Goal: Task Accomplishment & Management: Manage account settings

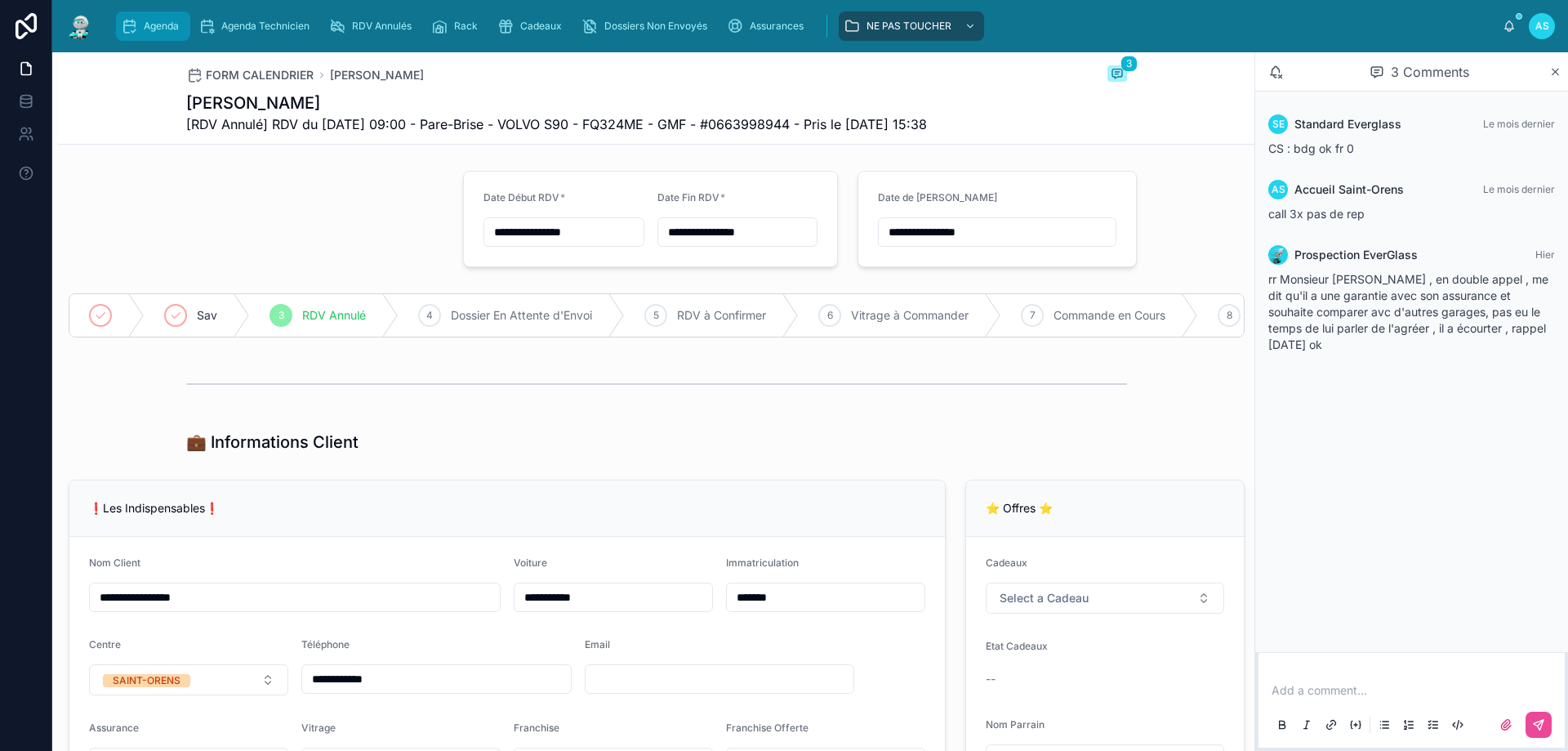
click at [154, 33] on div "Agenda" at bounding box center [152, 26] width 65 height 26
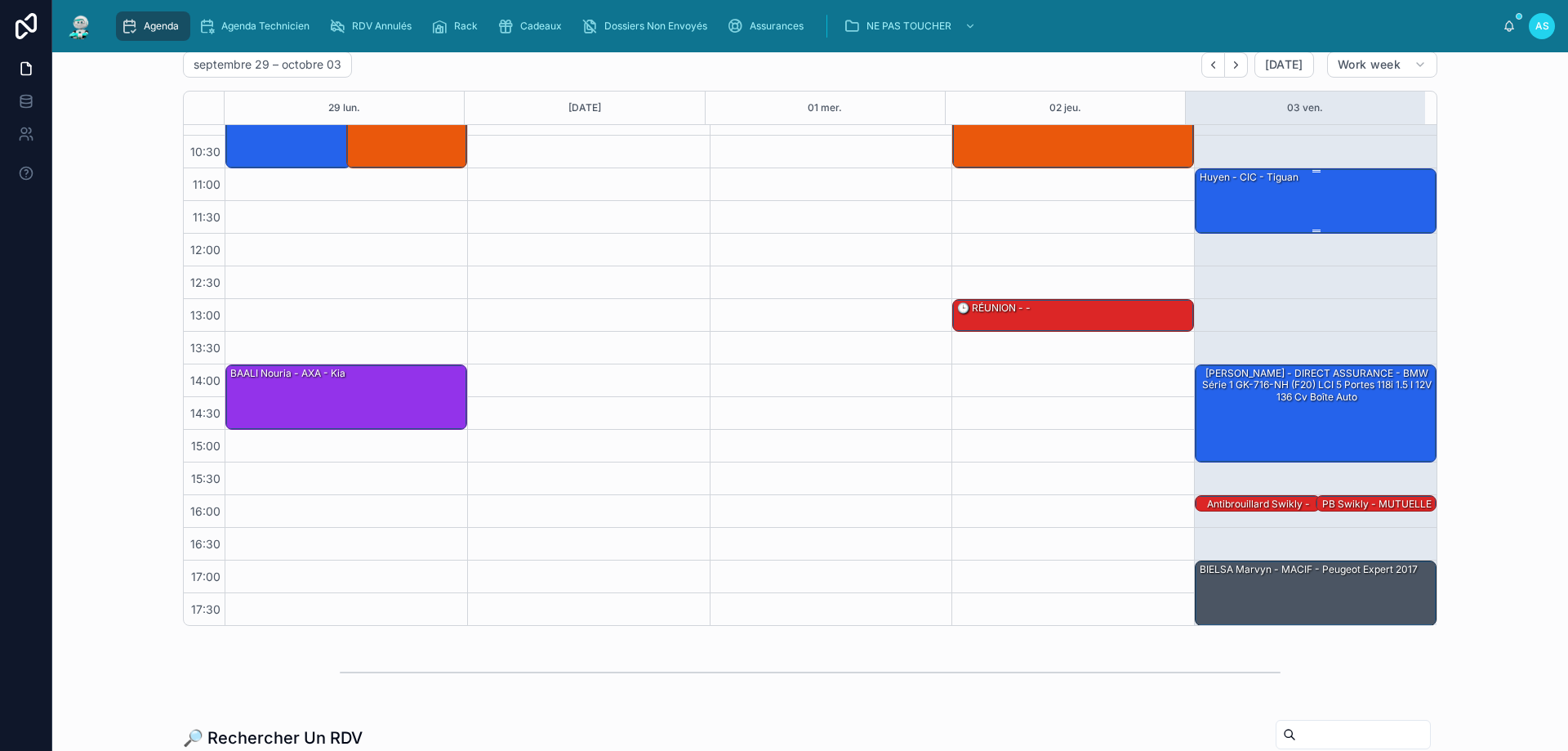
scroll to position [88, 0]
click at [1270, 574] on div "BIELSA Marvyn - MACIF - Peugeot Expert 2017" at bounding box center [1309, 568] width 221 height 15
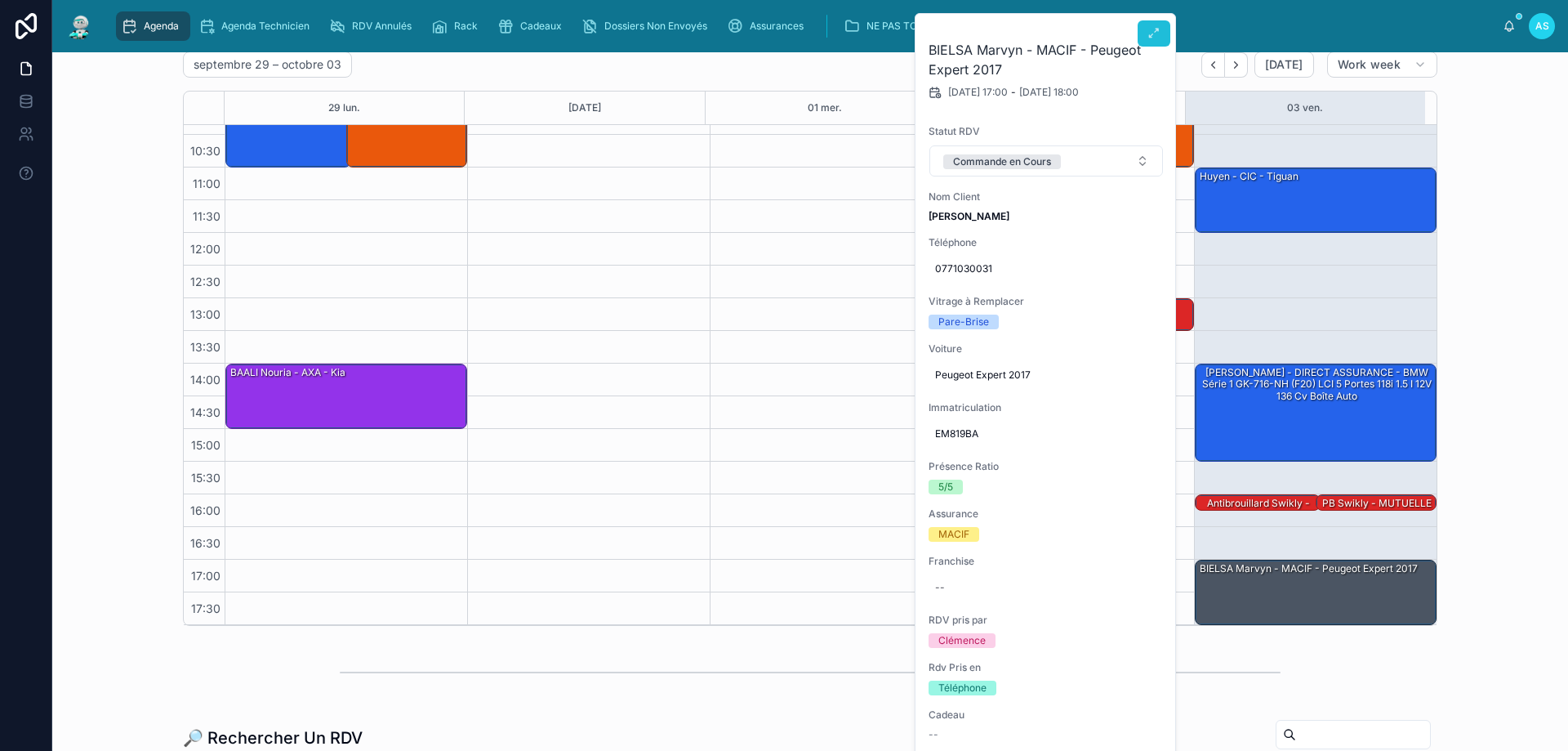
click at [1150, 39] on icon at bounding box center [1154, 33] width 13 height 13
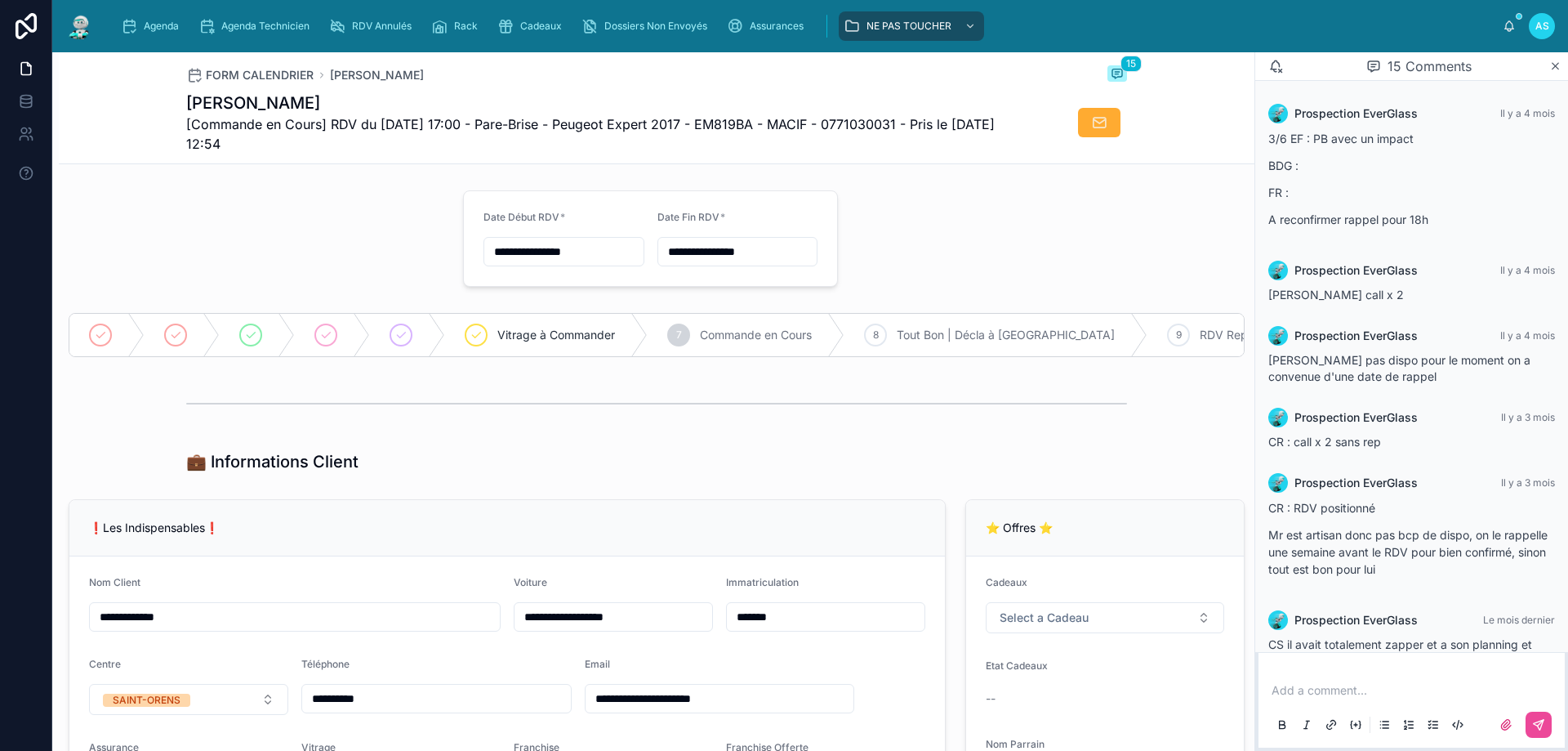
scroll to position [814, 0]
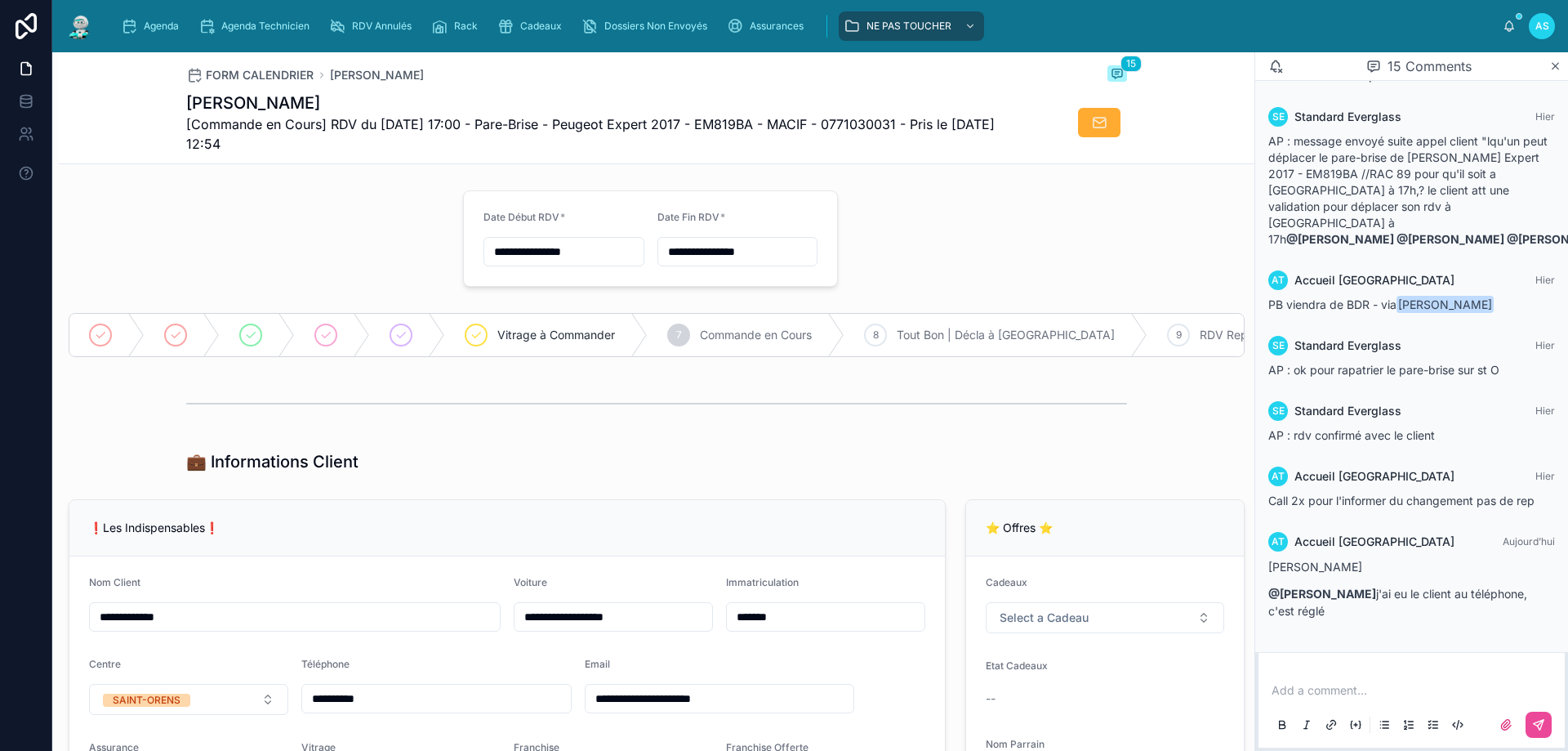
drag, startPoint x: 1150, startPoint y: 39, endPoint x: 1069, endPoint y: 237, distance: 213.9
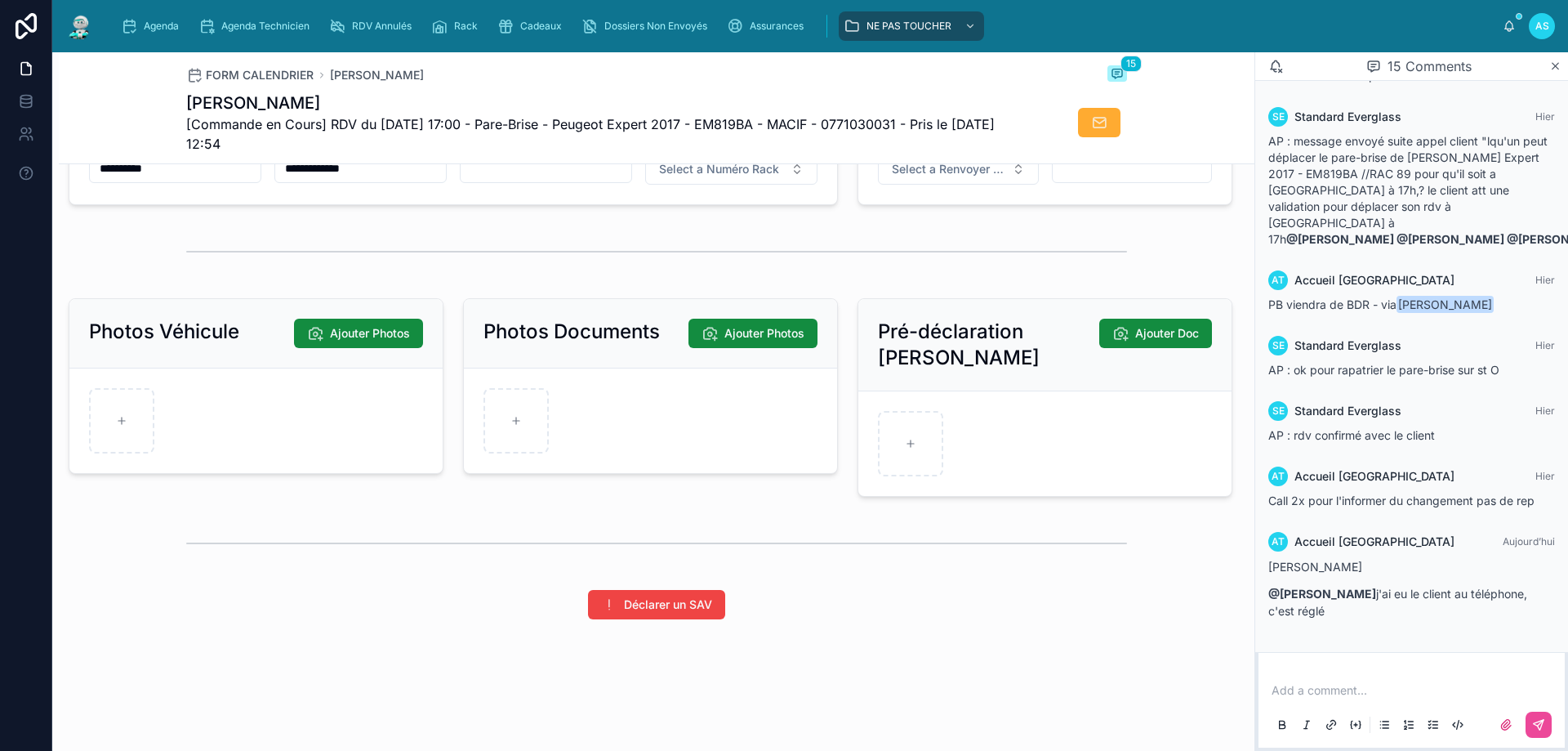
scroll to position [2124, 0]
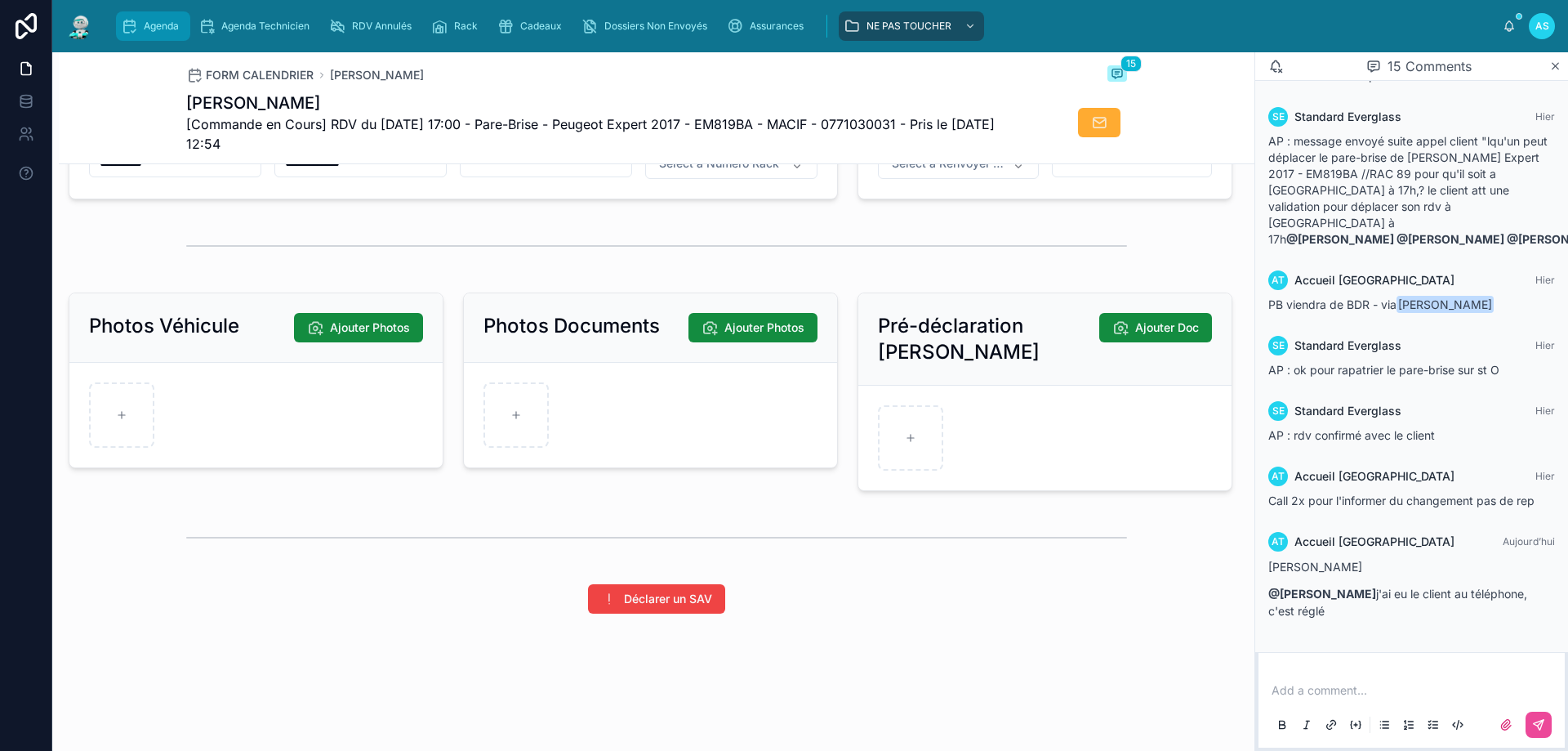
click at [184, 22] on div "Agenda" at bounding box center [152, 26] width 65 height 26
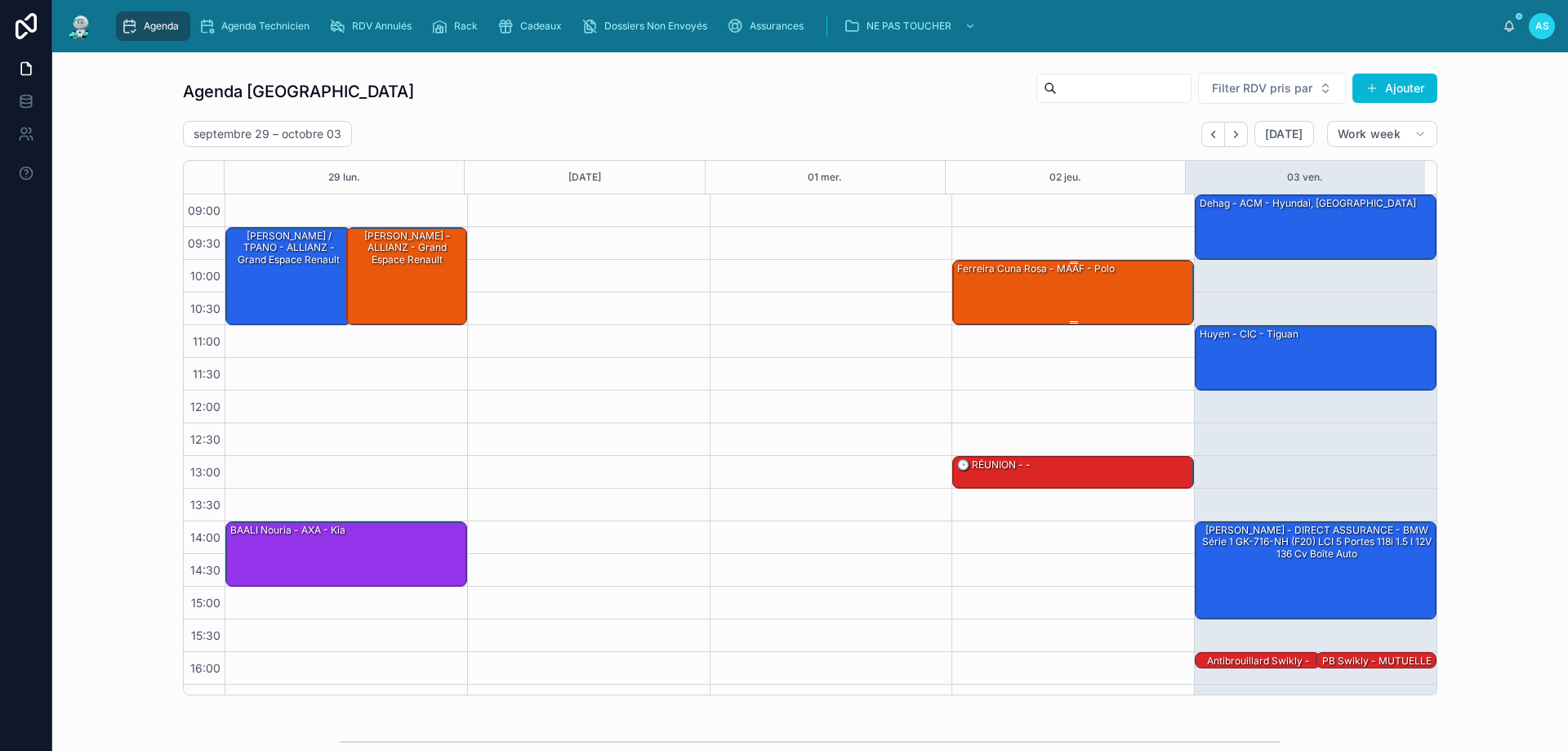
click at [1069, 307] on div "ferreira cuna rosa - MAAF - polo" at bounding box center [1074, 292] width 237 height 62
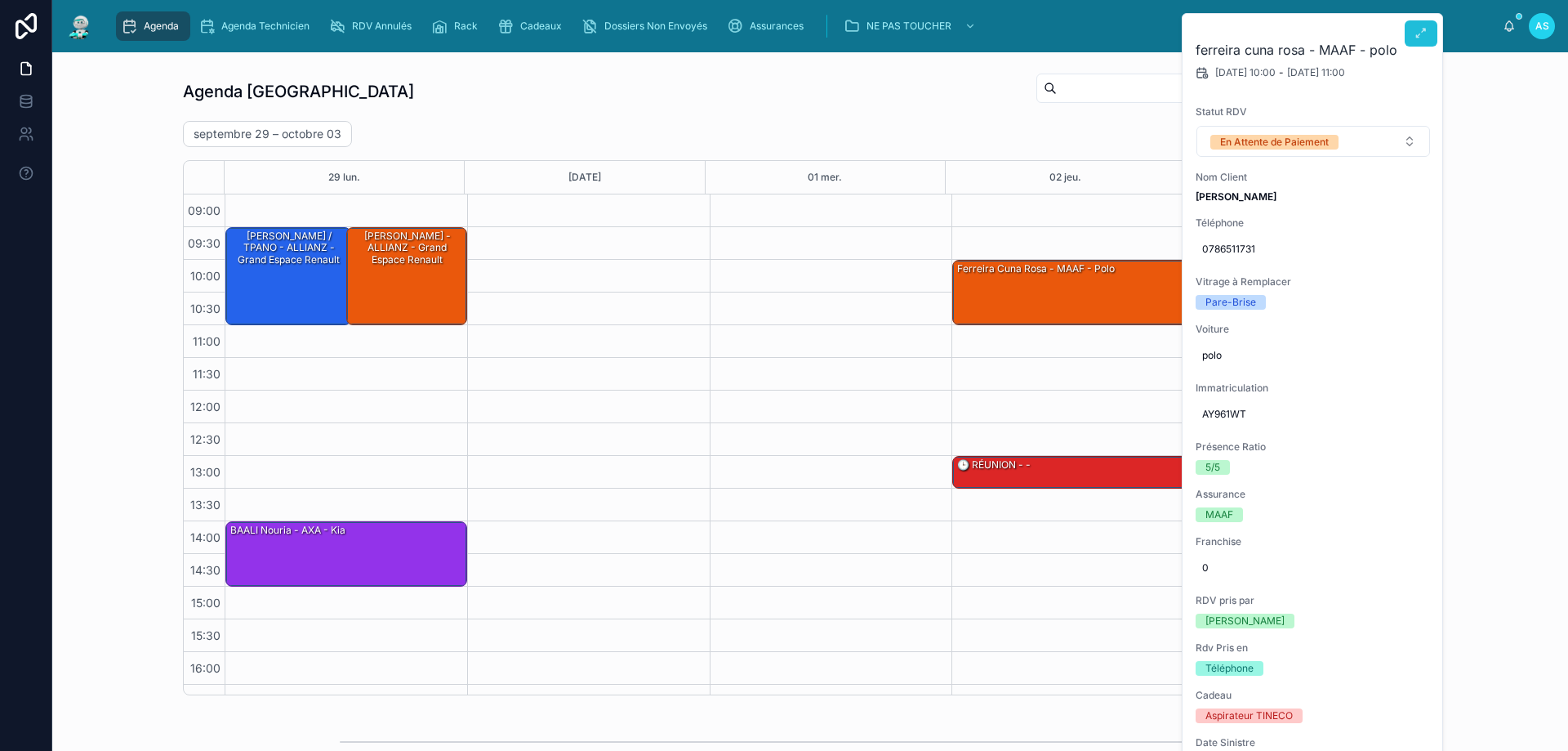
click at [1421, 40] on span at bounding box center [1421, 33] width 13 height 13
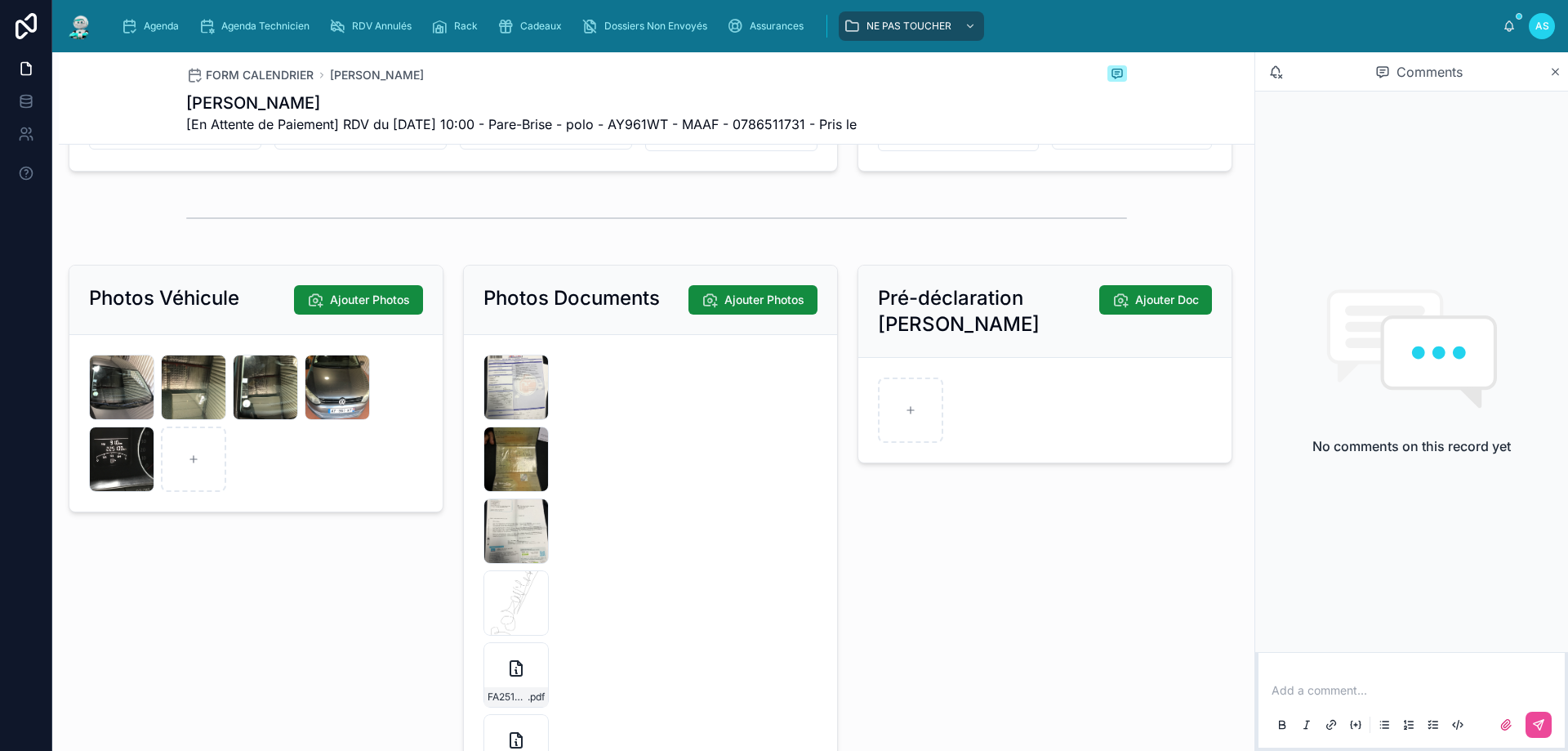
scroll to position [2124, 0]
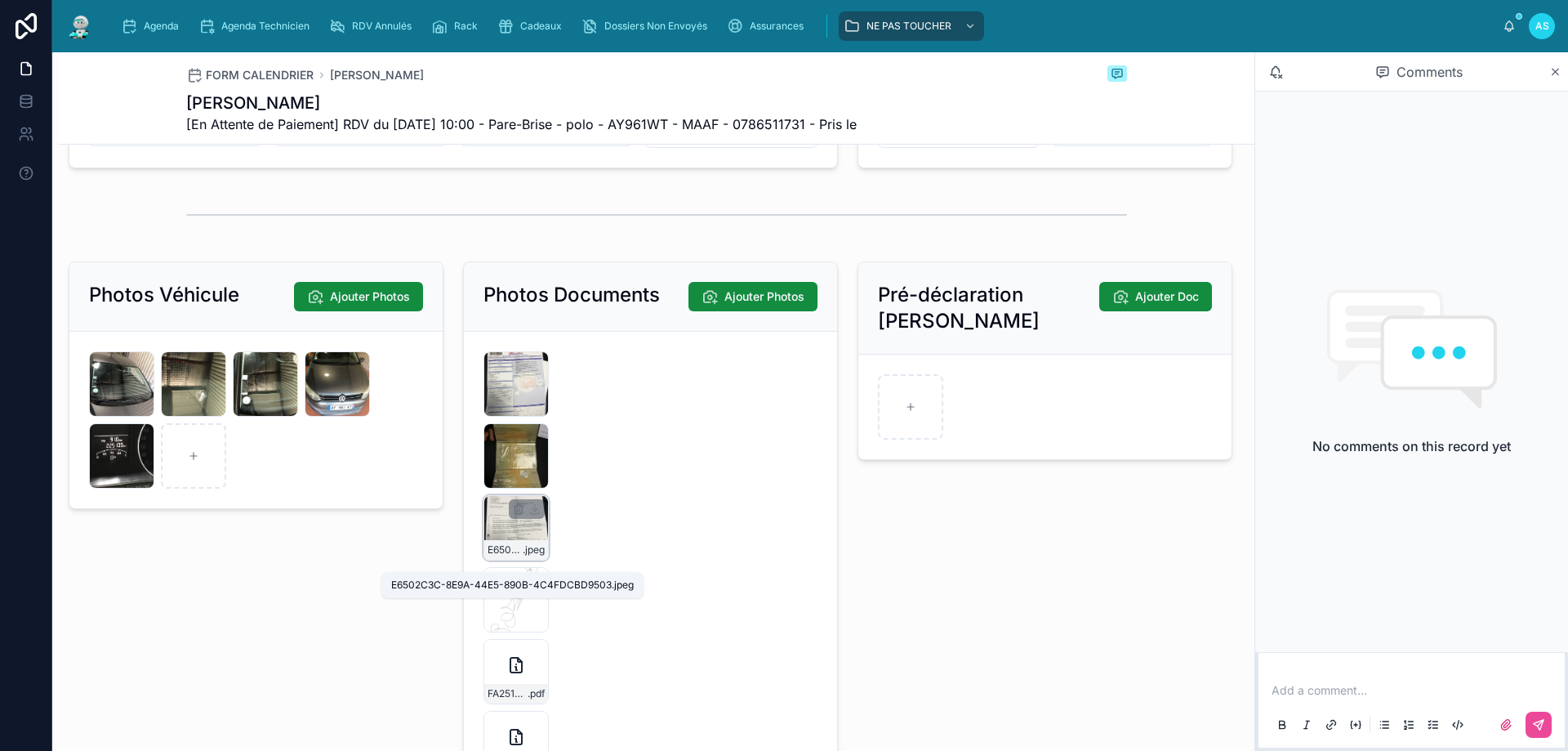
click at [506, 556] on span "E6502C3C-8E9A-44E5-890B-4C4FDCBD9503" at bounding box center [505, 549] width 35 height 13
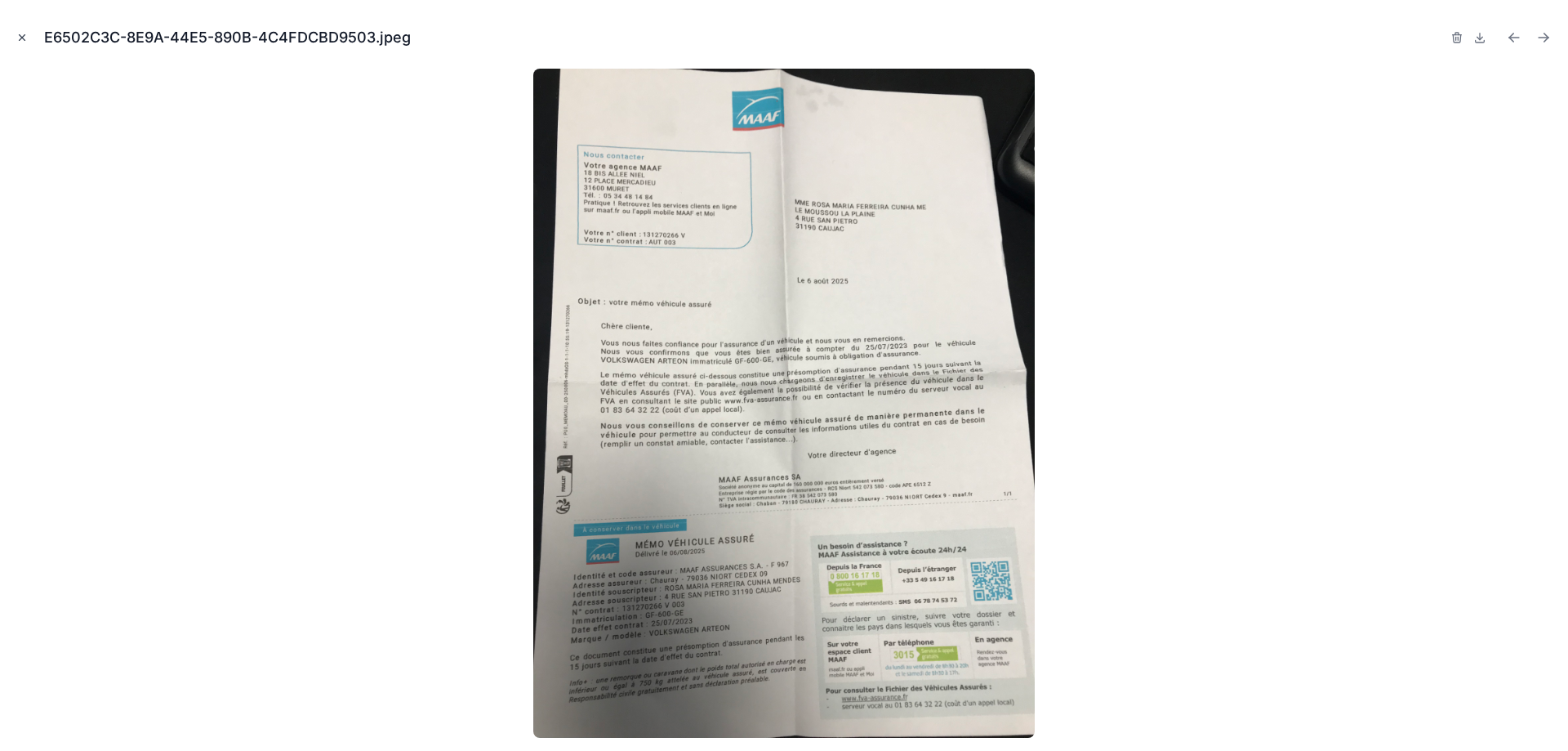
click at [24, 33] on icon "Close modal" at bounding box center [22, 37] width 11 height 11
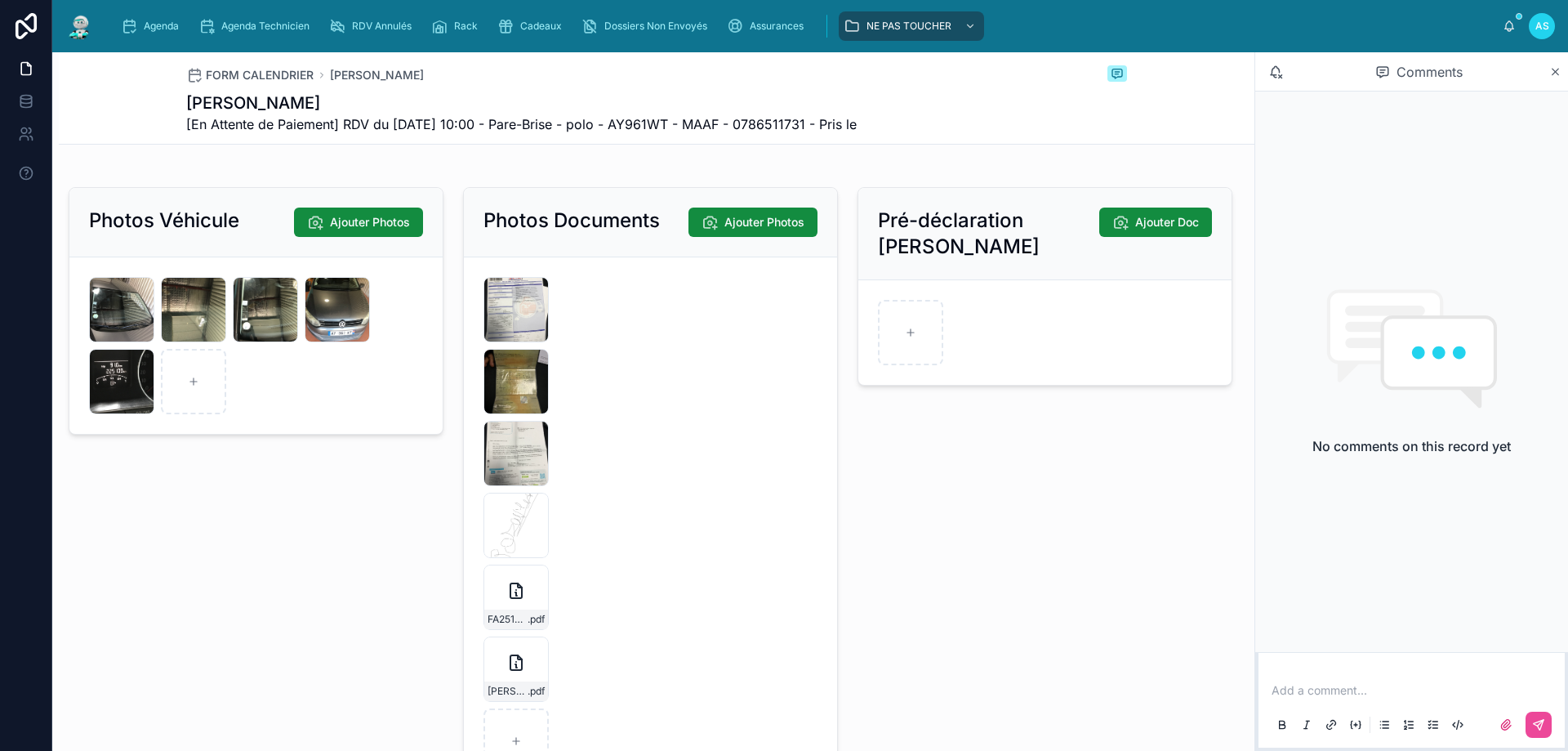
scroll to position [2206, 0]
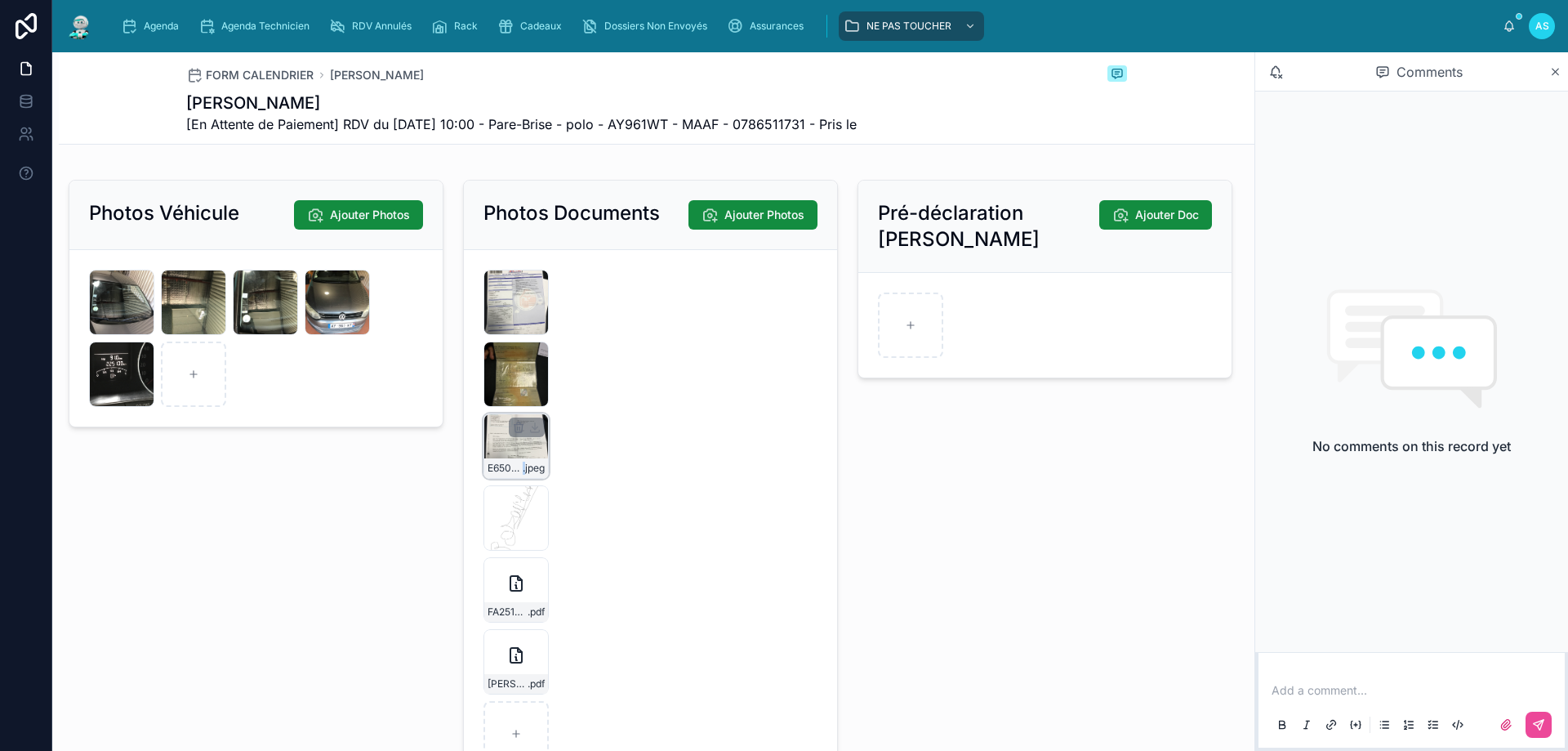
click at [517, 470] on div "E6502C3C-8E9A-44E5-890B-4C4FDCBD9503 .jpeg" at bounding box center [517, 468] width 64 height 20
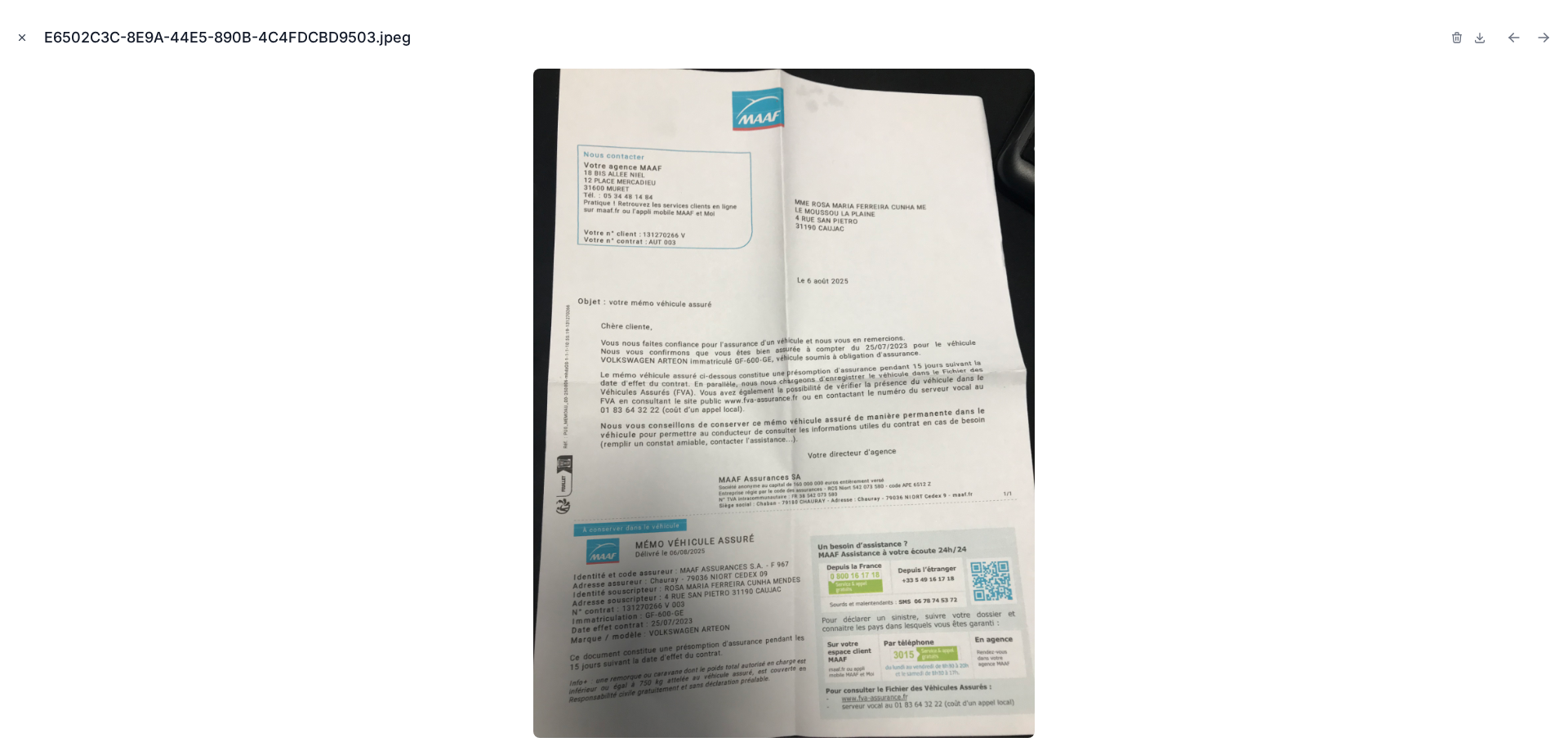
click at [28, 29] on button "Close modal" at bounding box center [22, 37] width 18 height 18
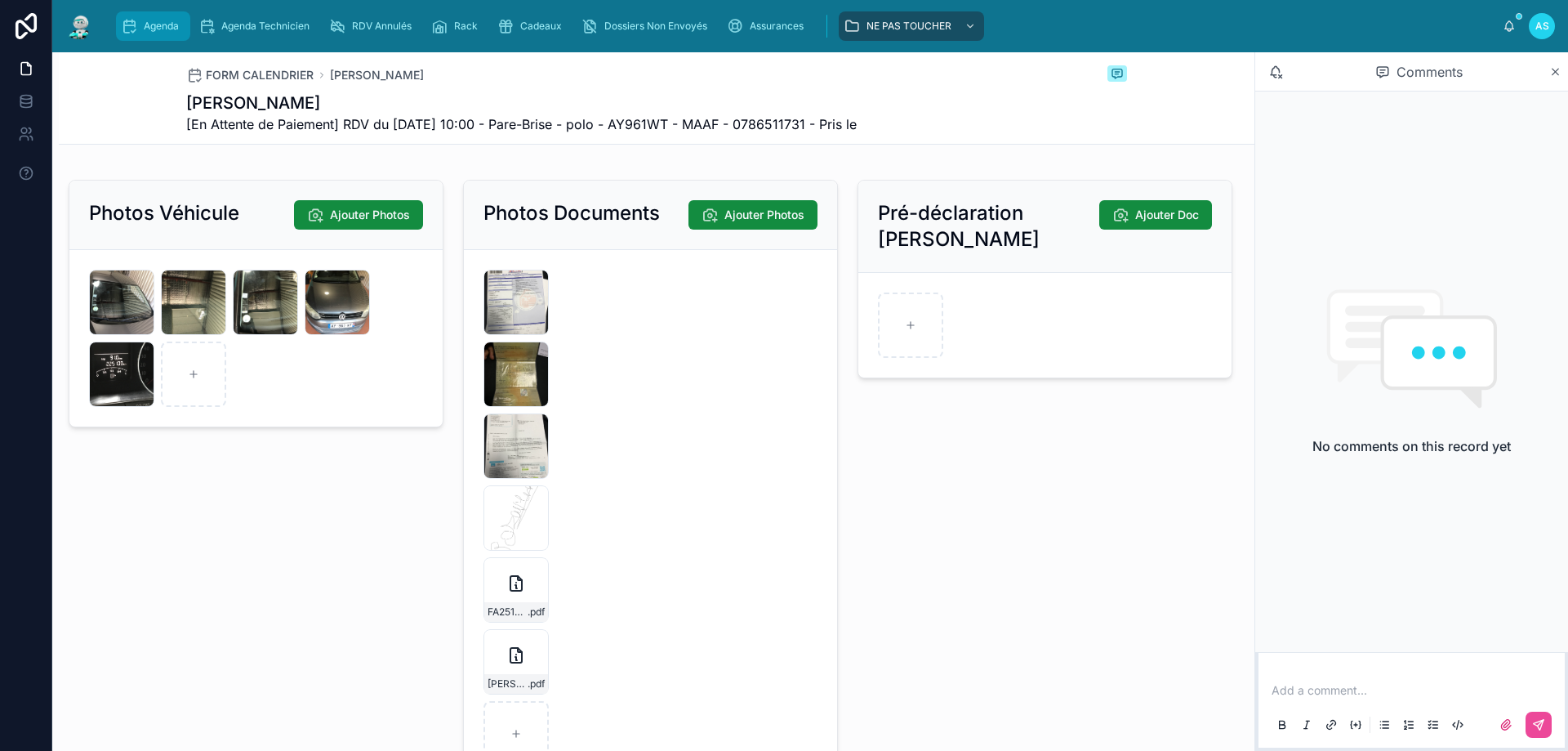
click at [145, 26] on span "Agenda" at bounding box center [161, 26] width 35 height 13
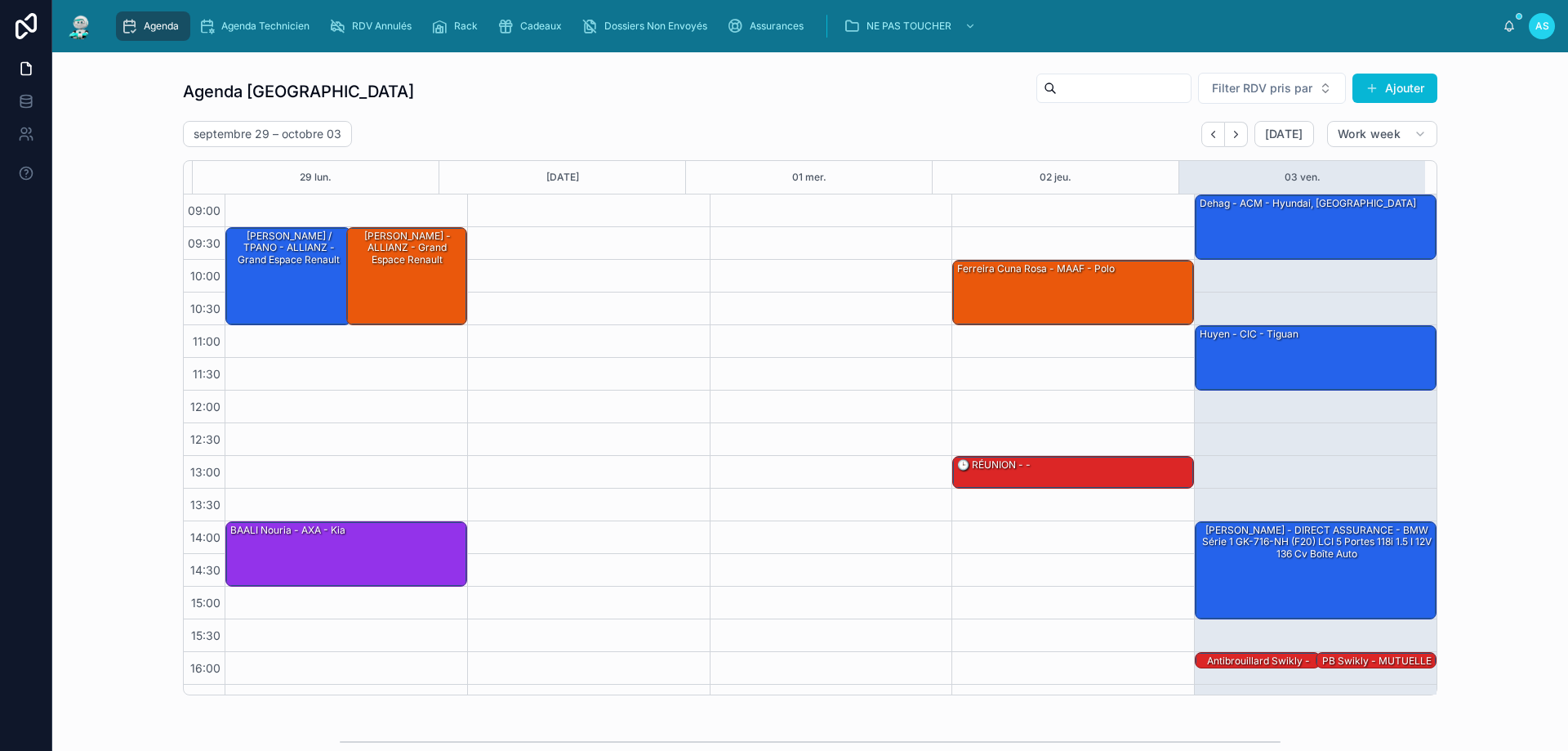
scroll to position [88, 0]
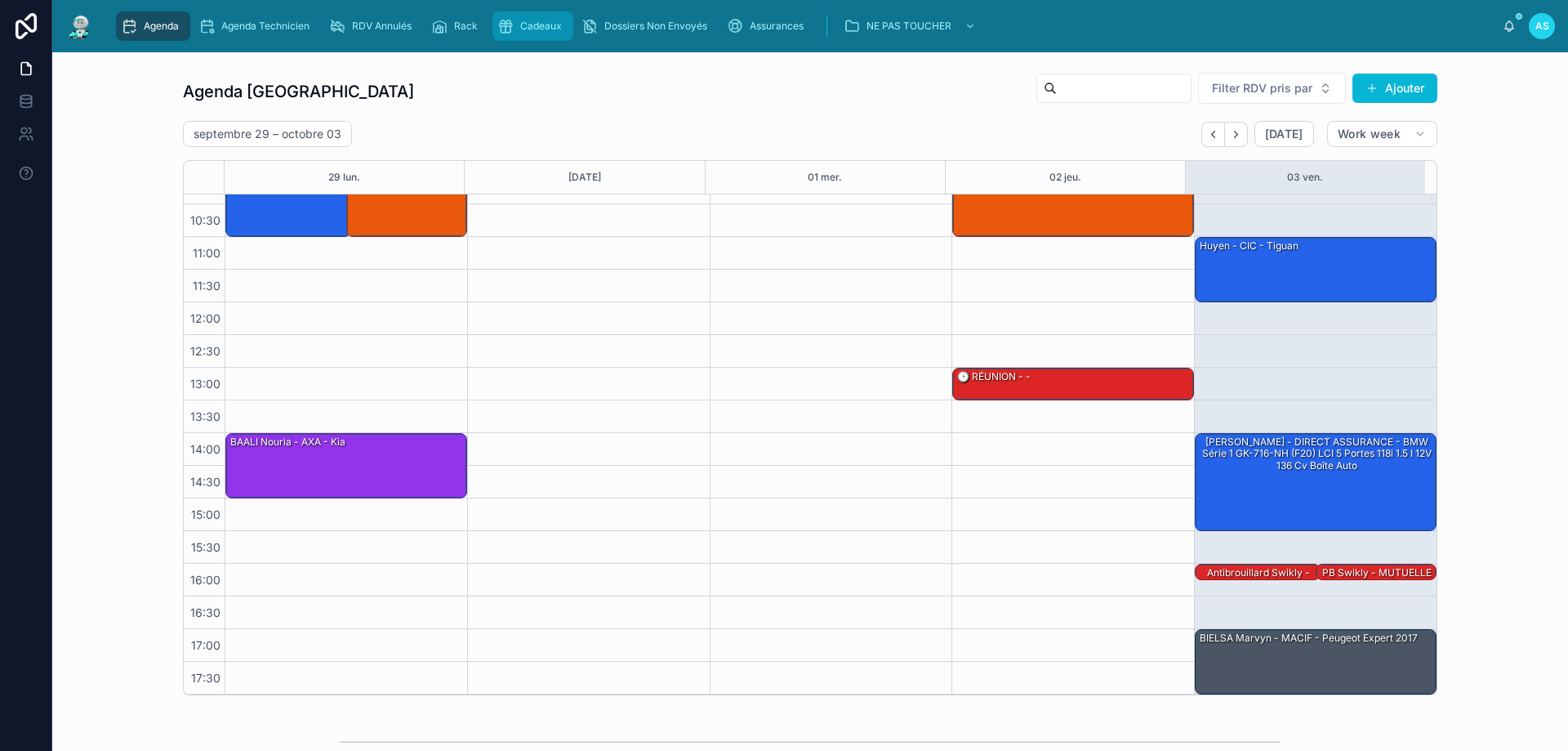
click at [556, 27] on span "Cadeaux" at bounding box center [541, 26] width 41 height 13
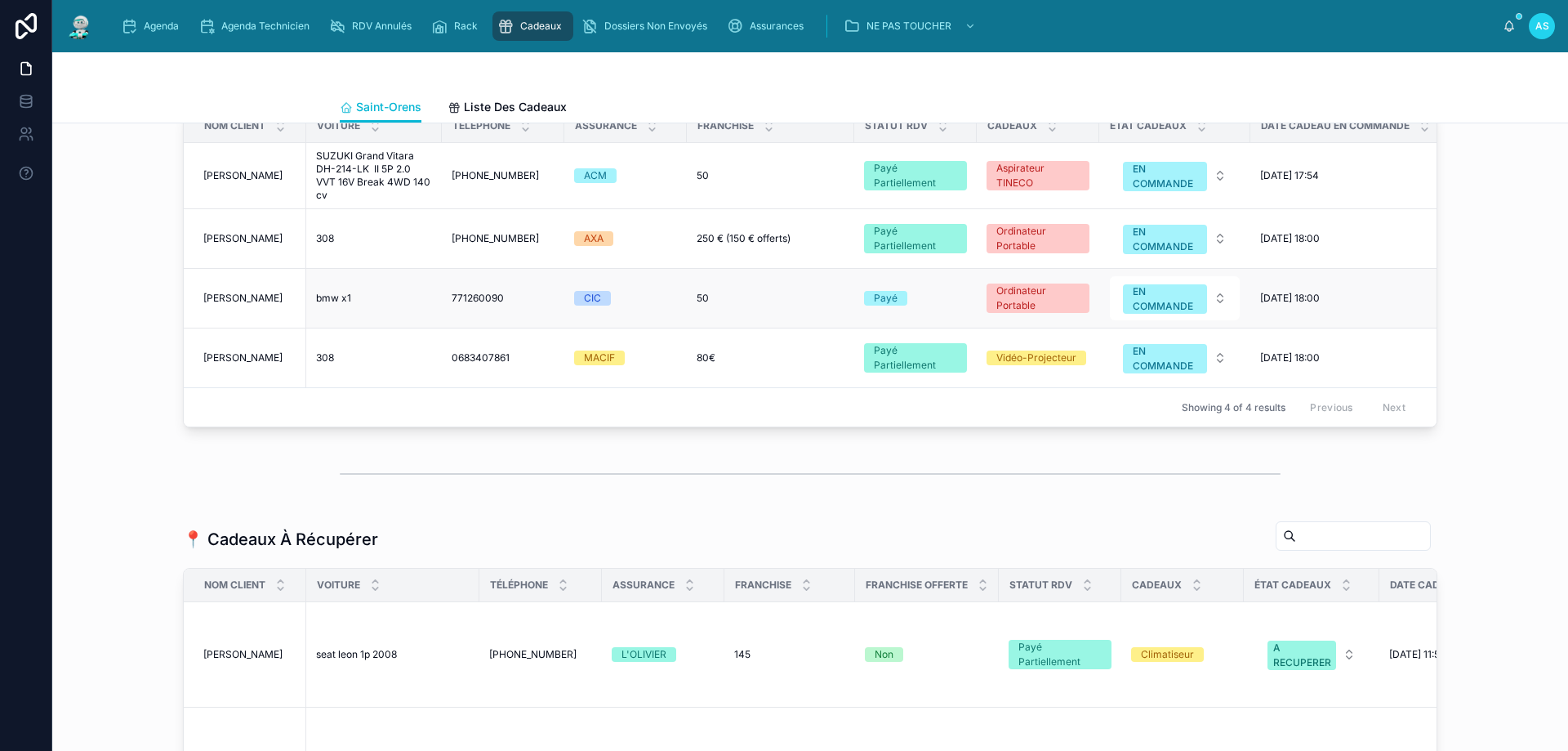
scroll to position [735, 0]
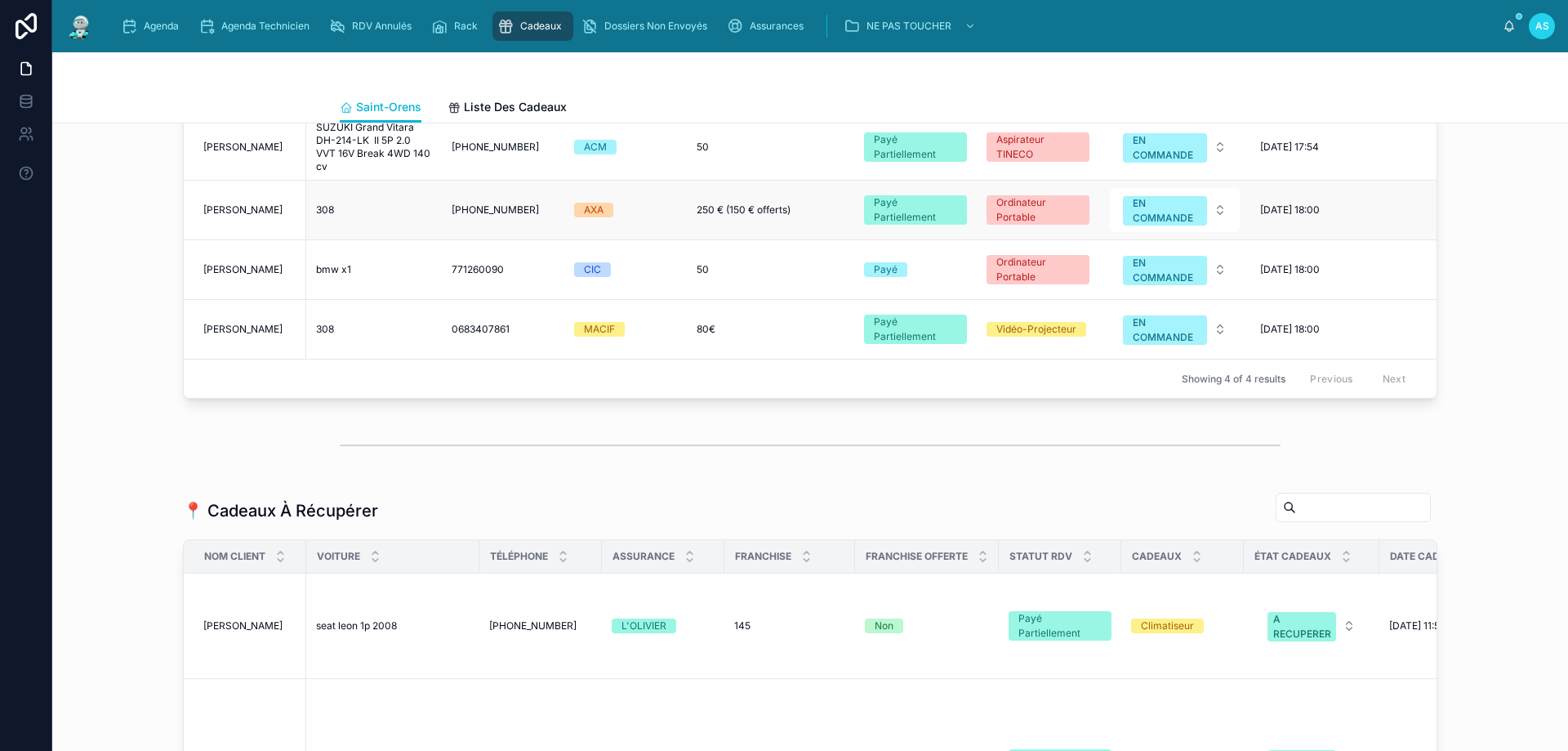
click at [245, 216] on span "[PERSON_NAME]" at bounding box center [243, 209] width 79 height 13
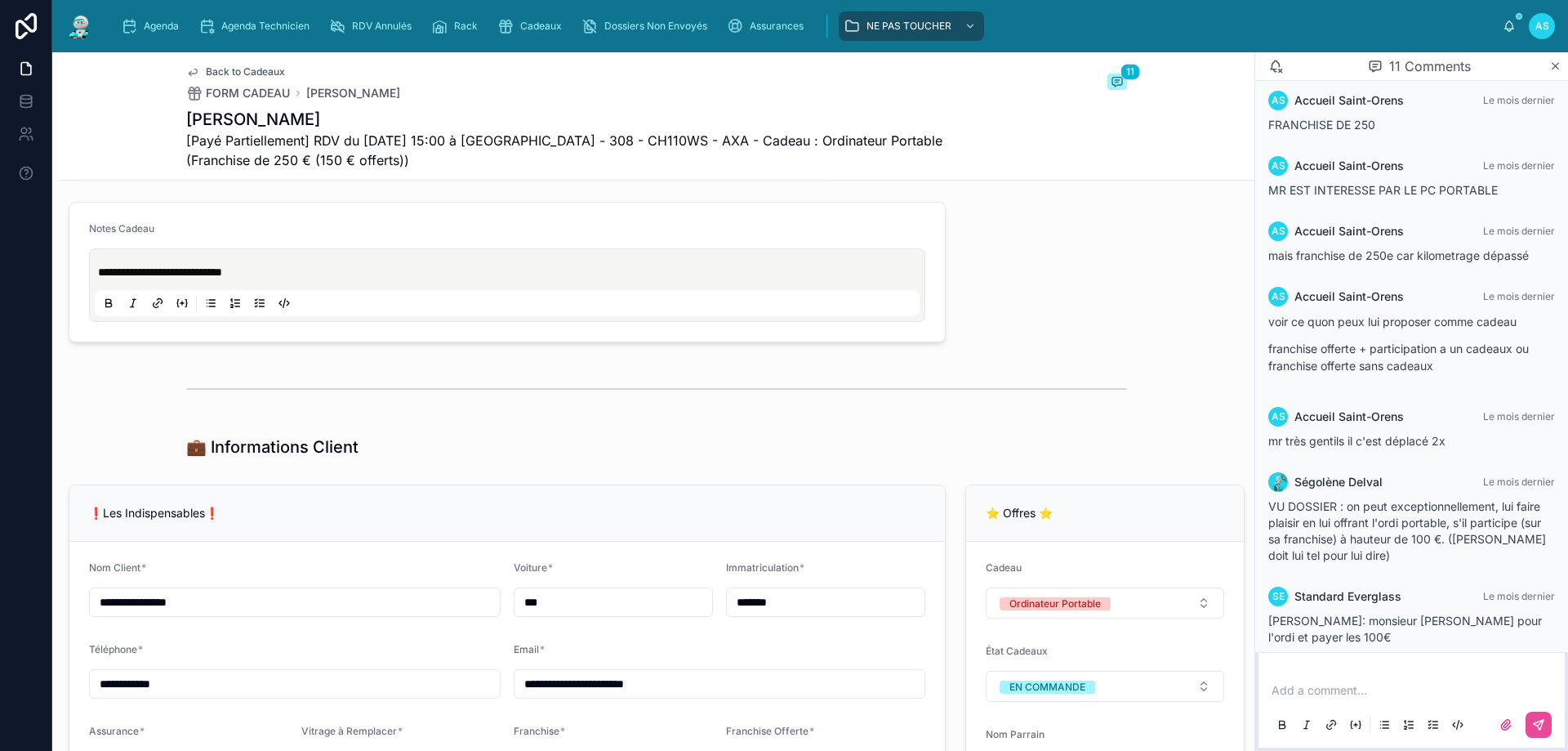
scroll to position [1226, 0]
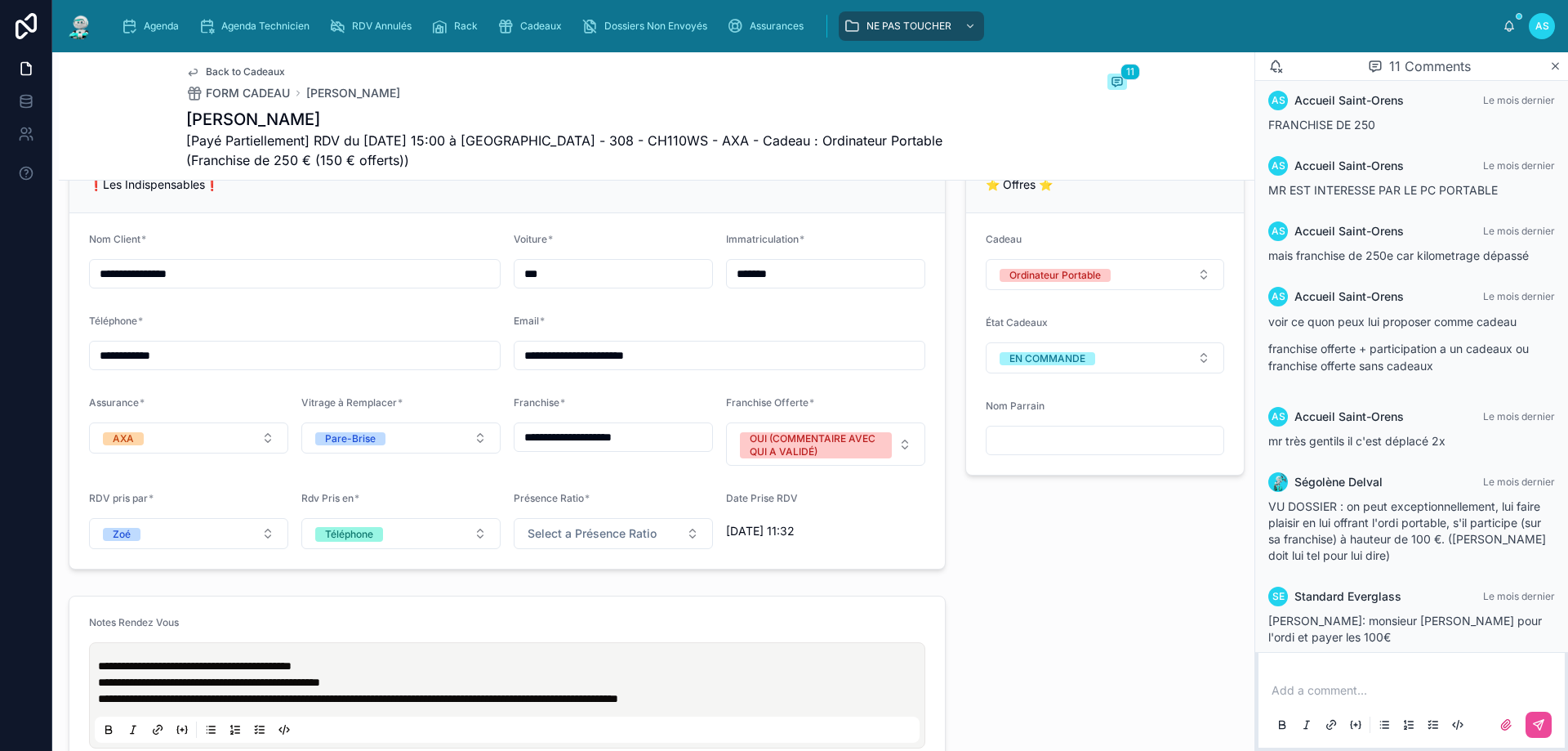
drag, startPoint x: 738, startPoint y: 568, endPoint x: 1124, endPoint y: 630, distance: 390.9
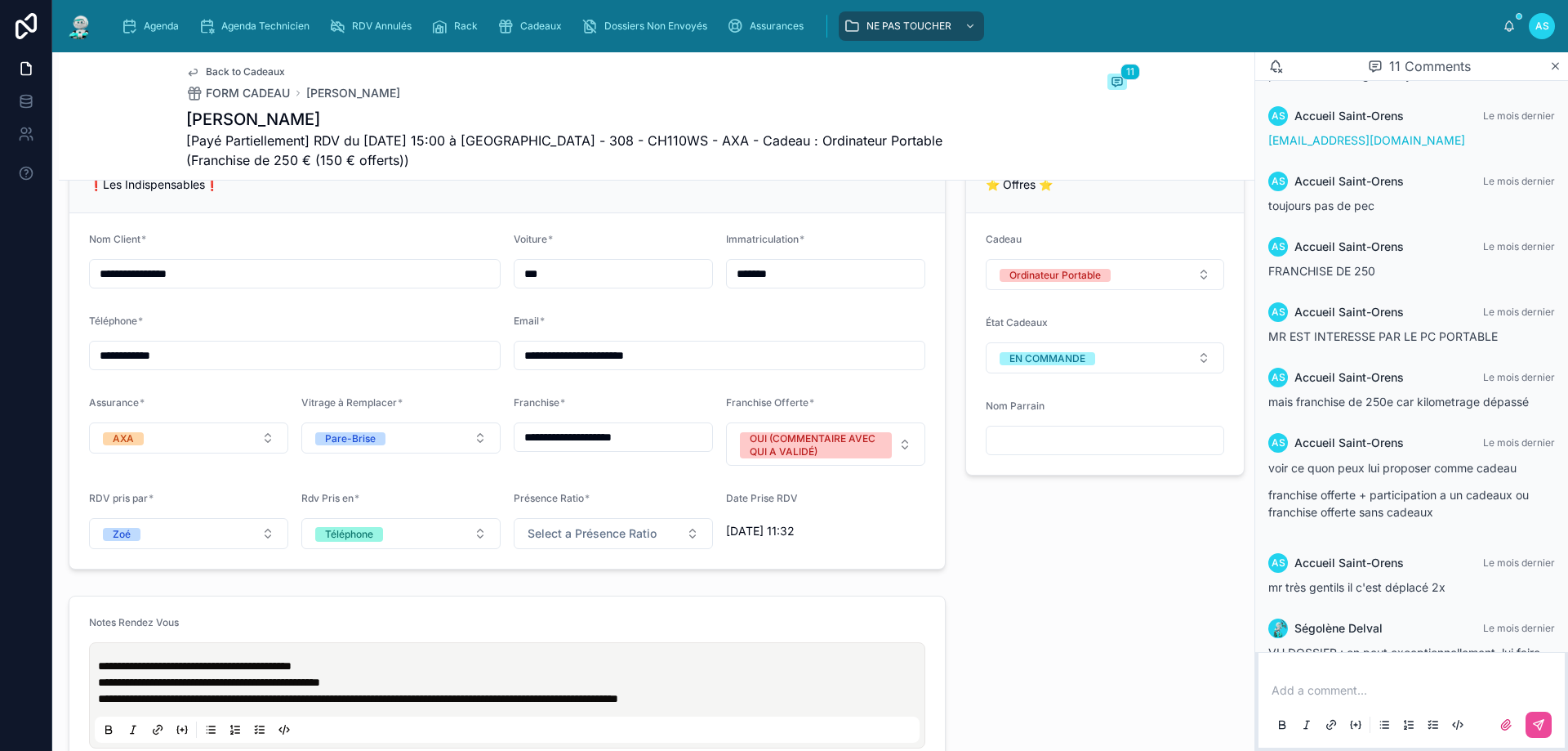
scroll to position [329, 0]
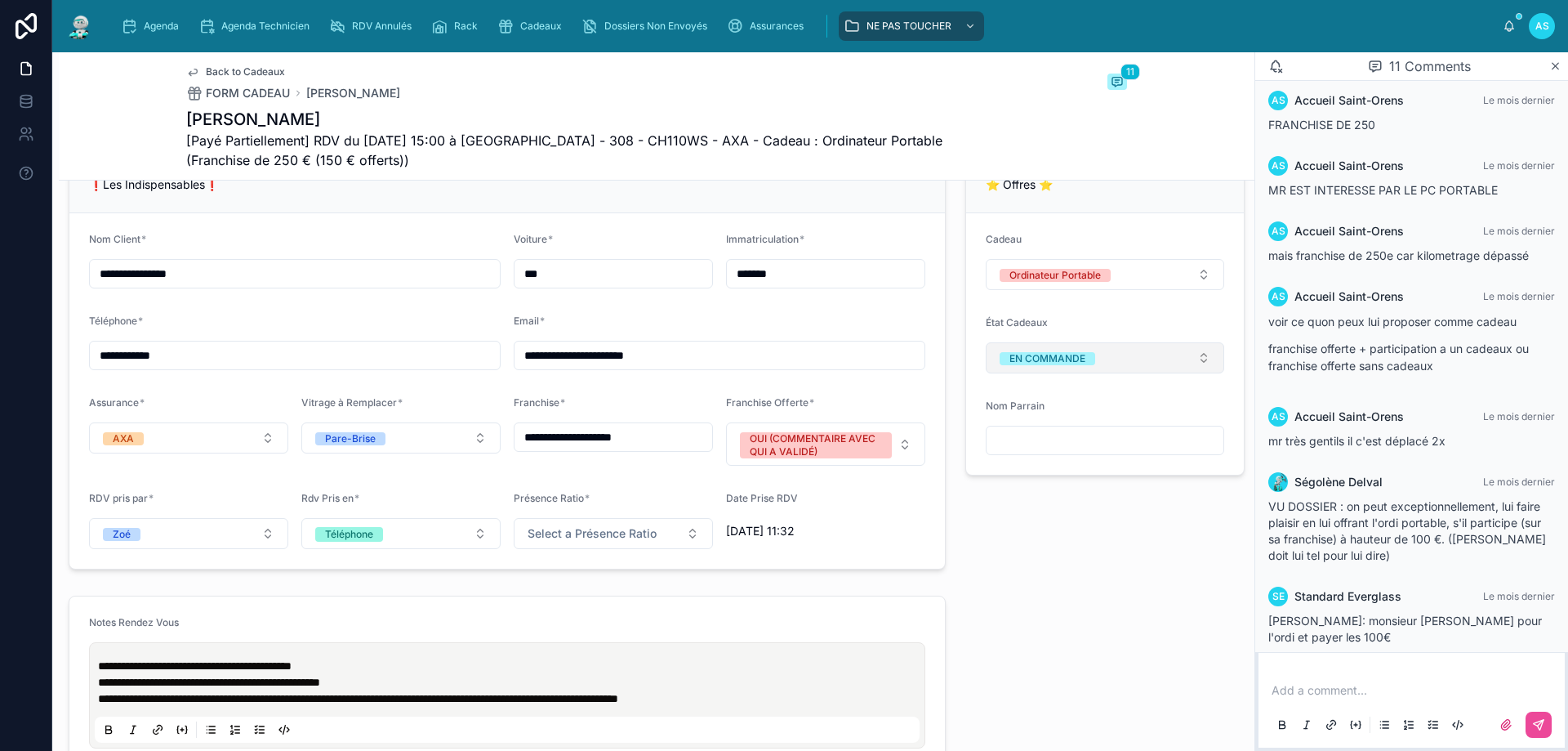
click at [1138, 369] on button "EN COMMANDE" at bounding box center [1105, 357] width 239 height 31
click at [1076, 501] on div "A RECUPERER" at bounding box center [1094, 503] width 227 height 23
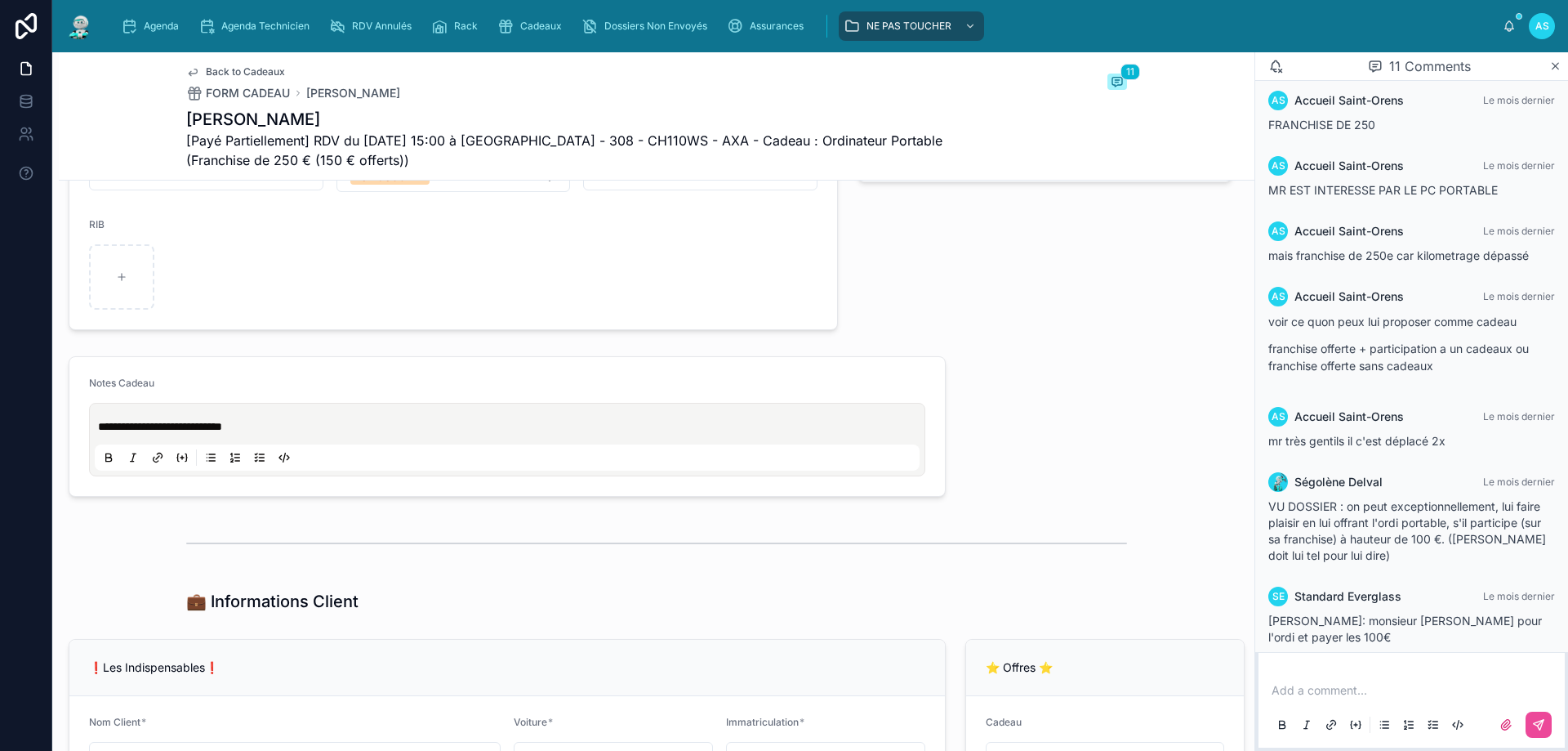
scroll to position [735, 0]
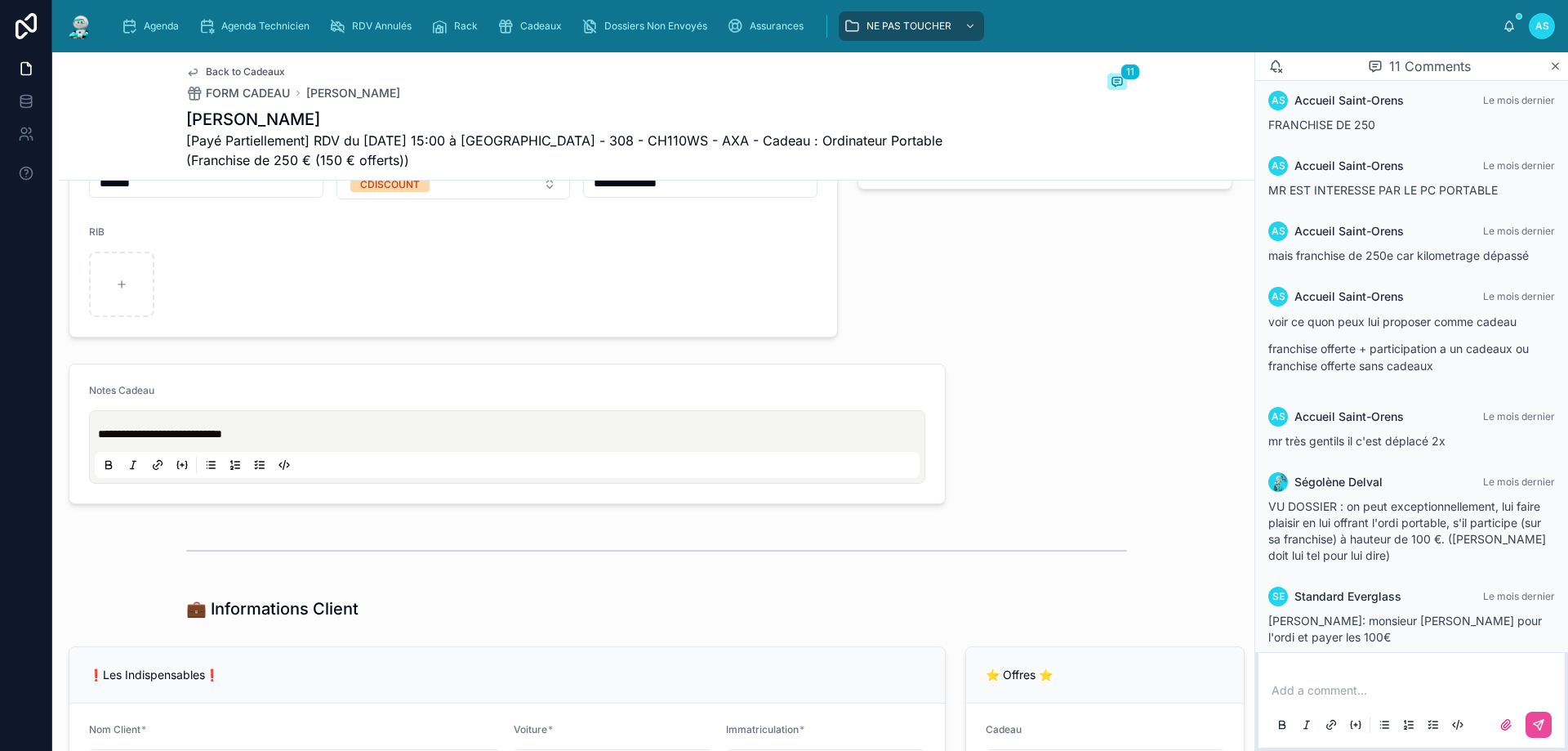
click at [96, 443] on div "**********" at bounding box center [507, 447] width 825 height 62
click at [99, 439] on span "**********" at bounding box center [160, 433] width 124 height 11
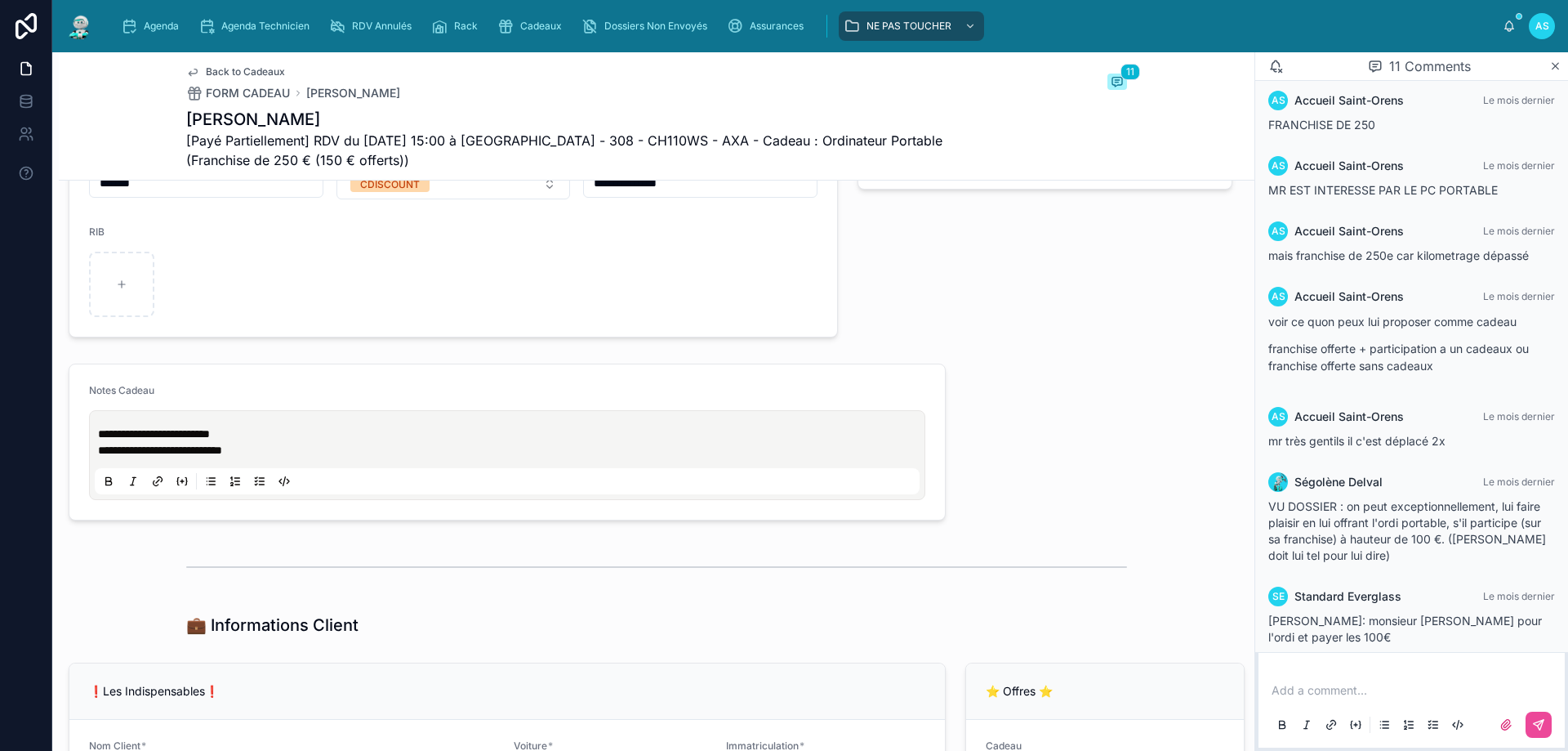
click at [357, 67] on div "Back to Cadeaux" at bounding box center [293, 71] width 214 height 13
click at [257, 71] on span "Back to Cadeaux" at bounding box center [245, 71] width 79 height 13
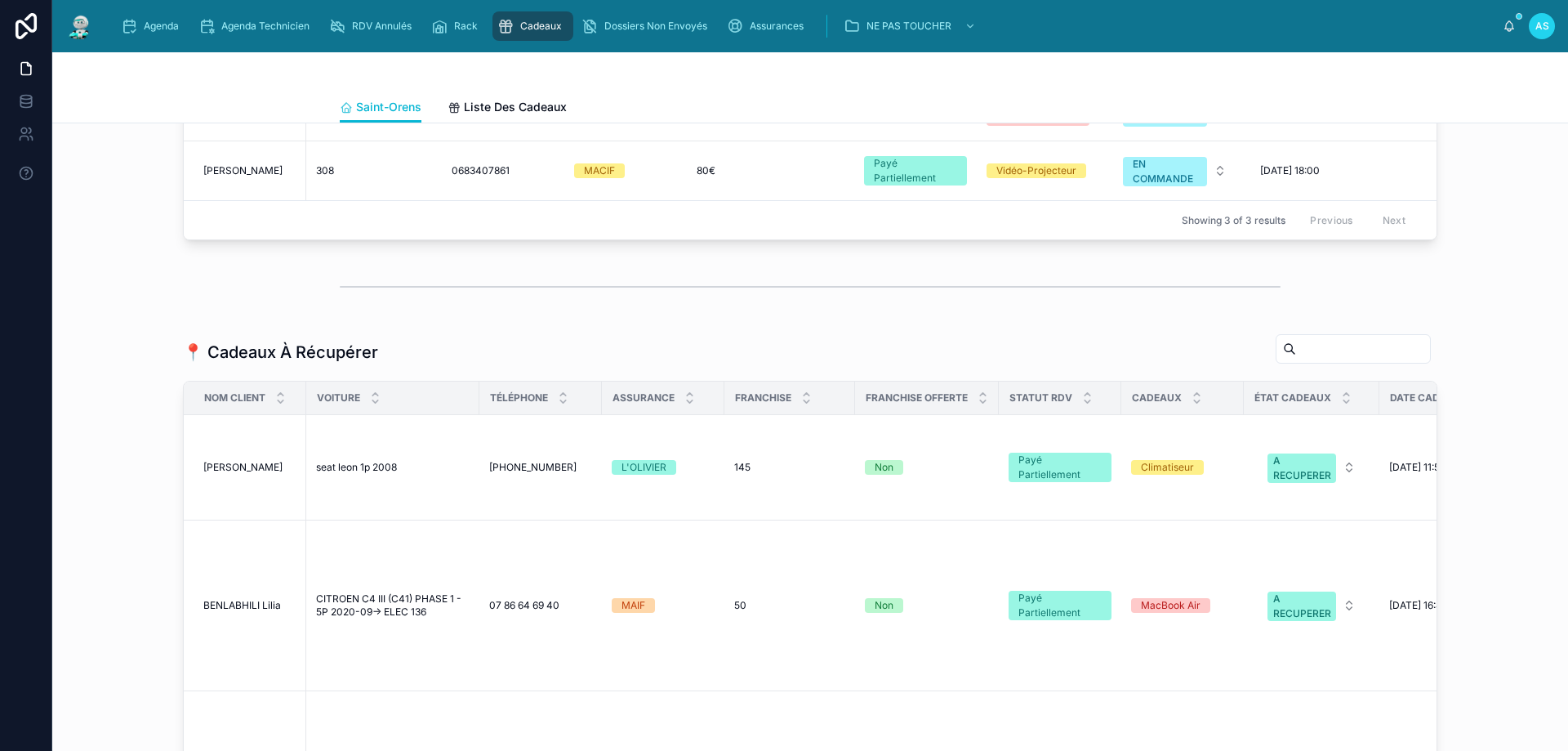
scroll to position [654, 0]
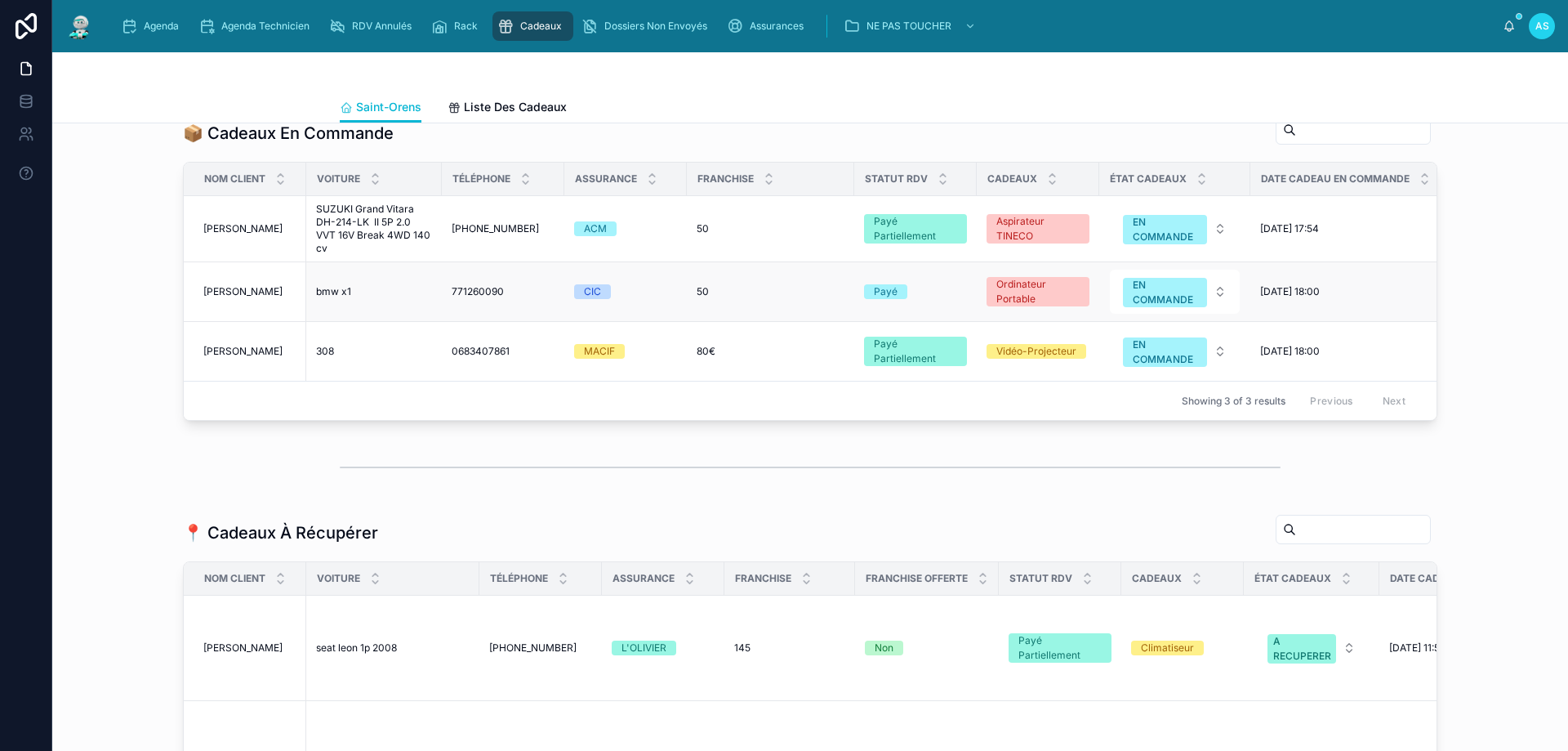
click at [226, 322] on td "[PERSON_NAME] [PERSON_NAME]" at bounding box center [245, 292] width 122 height 59
click at [250, 298] on span "[PERSON_NAME]" at bounding box center [243, 291] width 79 height 13
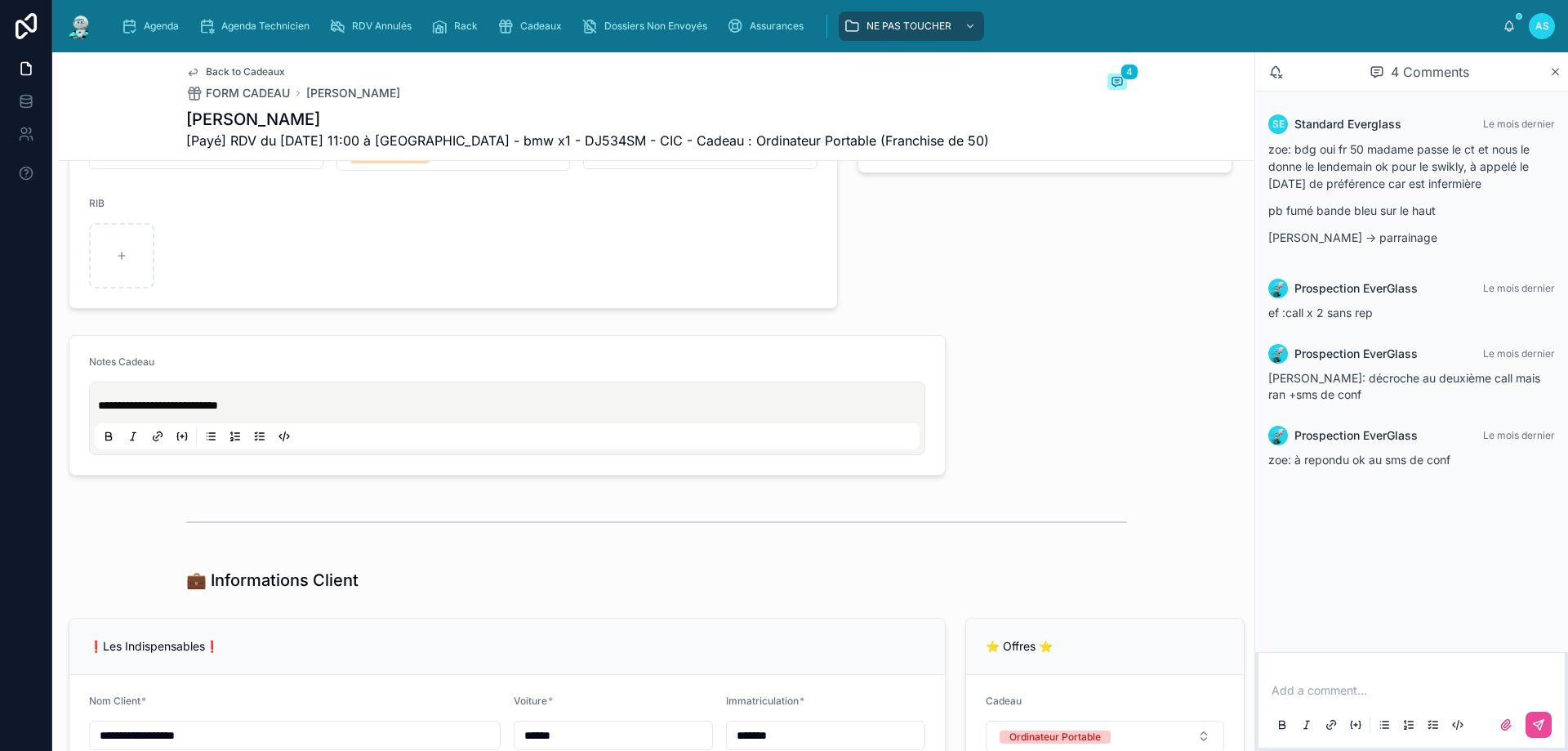
scroll to position [898, 0]
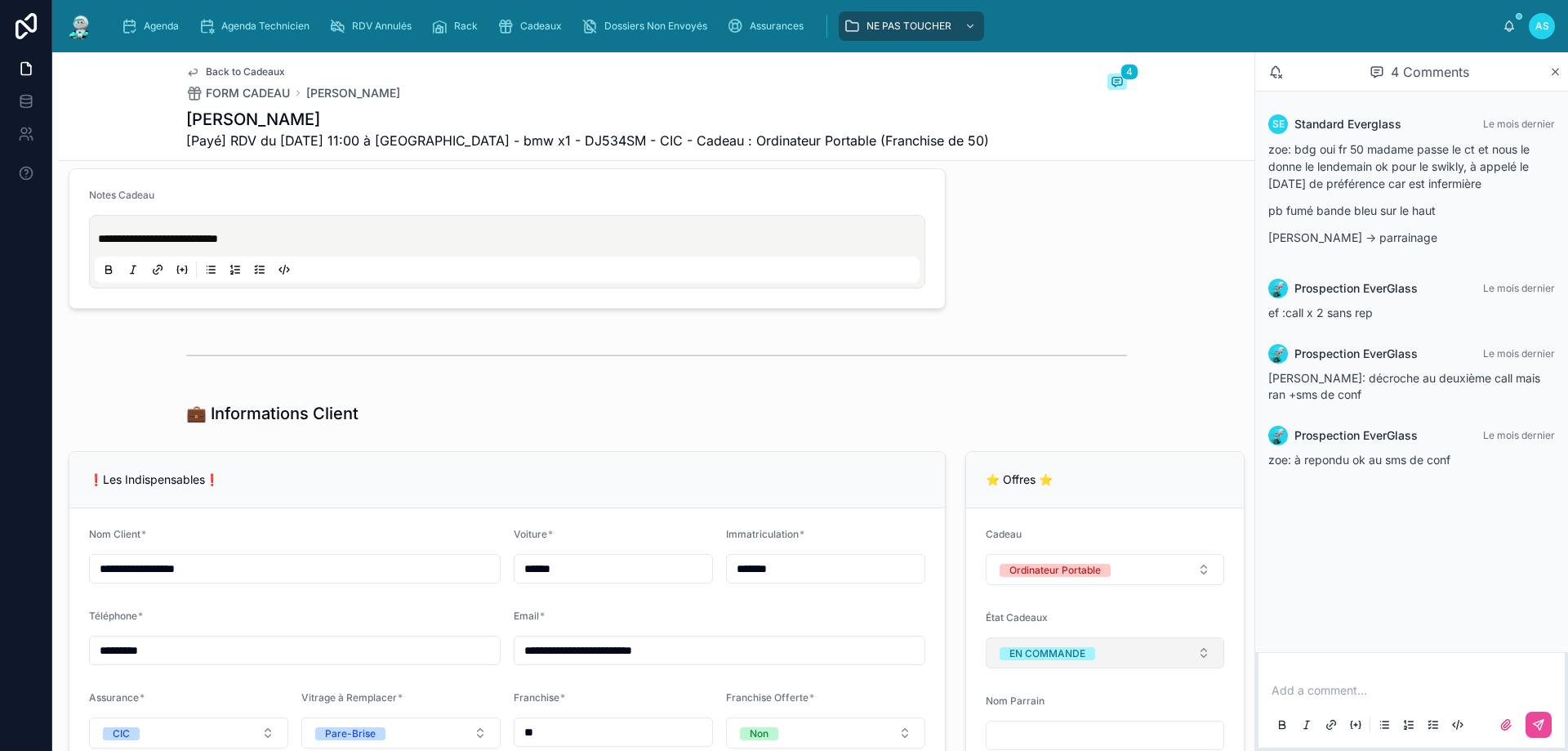
click at [1047, 655] on div "EN COMMANDE" at bounding box center [1048, 653] width 76 height 13
click at [1048, 595] on div "A RECUPERER" at bounding box center [1031, 595] width 67 height 13
click at [96, 234] on div "**********" at bounding box center [507, 251] width 825 height 62
click at [99, 234] on span "**********" at bounding box center [158, 238] width 120 height 11
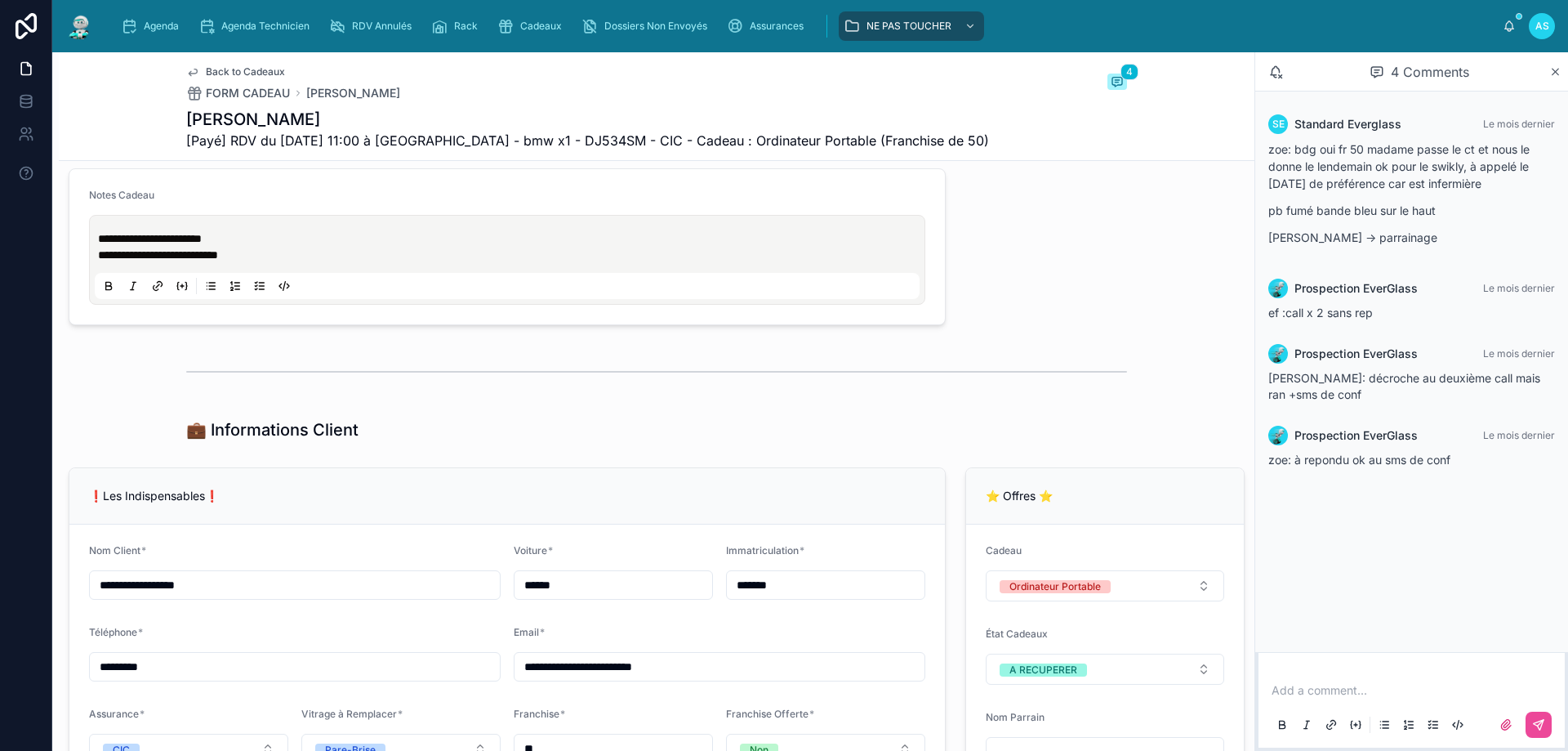
click at [233, 239] on p "**********" at bounding box center [511, 239] width 825 height 16
click at [249, 75] on span "Back to Cadeaux" at bounding box center [245, 71] width 79 height 13
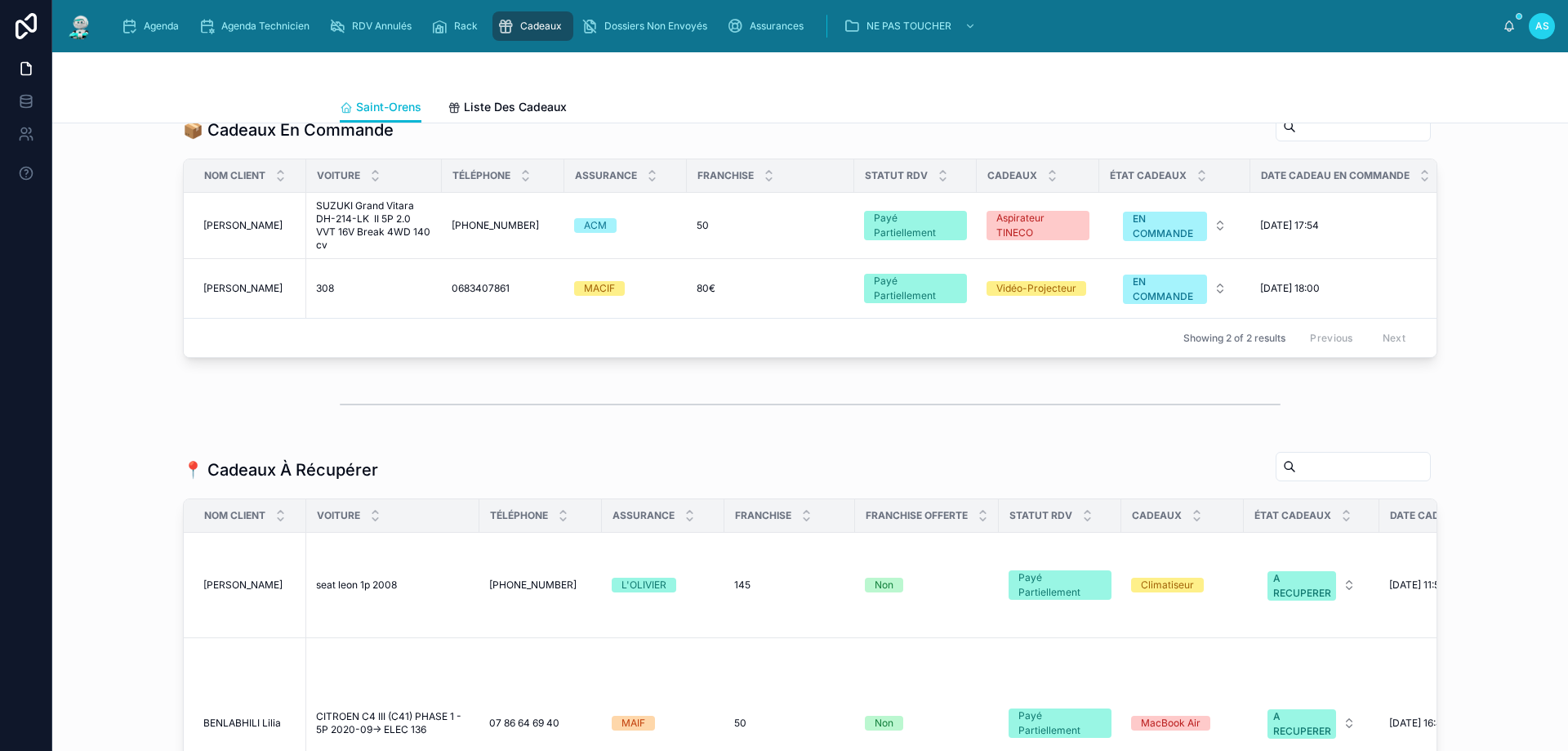
scroll to position [654, 0]
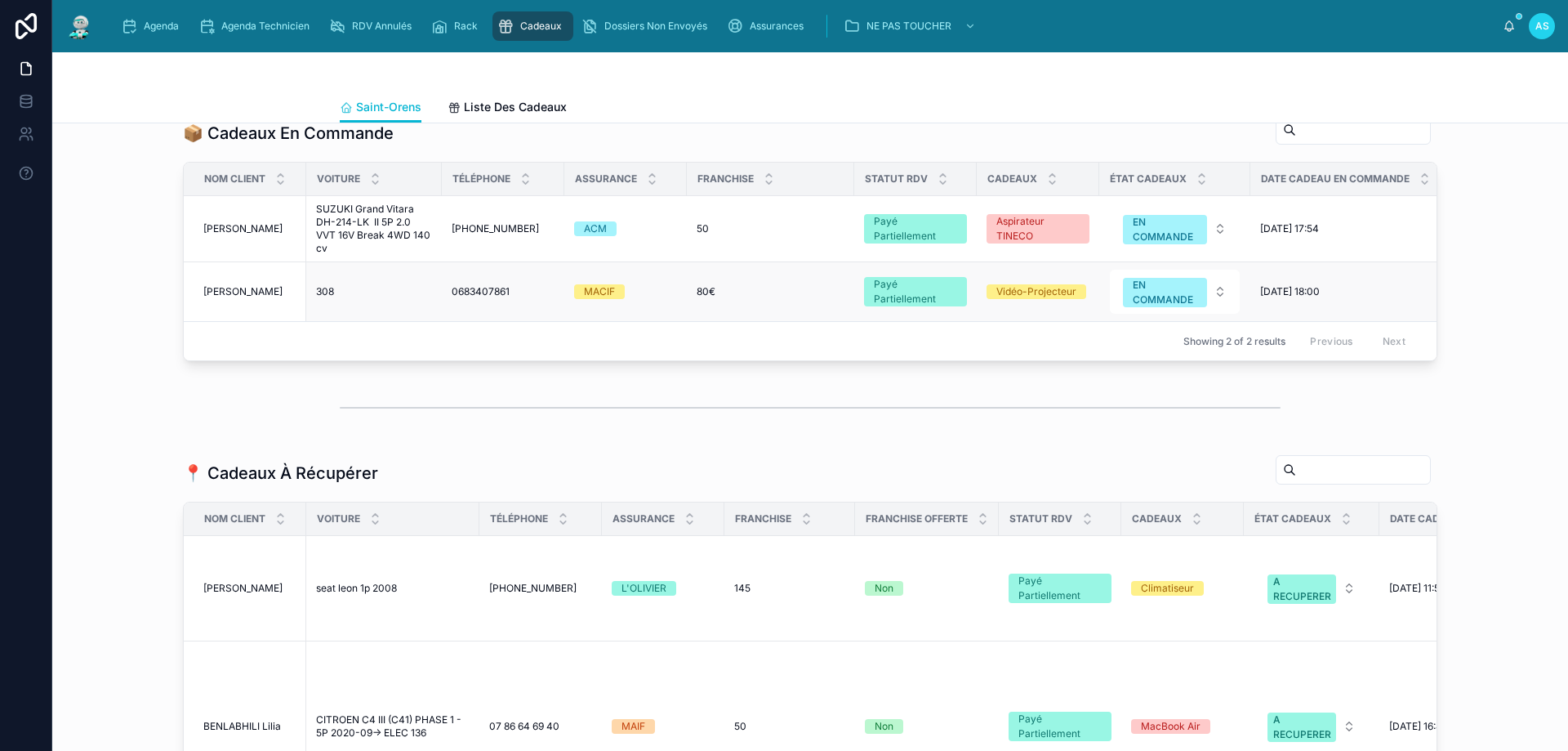
click at [236, 298] on span "[PERSON_NAME]" at bounding box center [243, 291] width 79 height 13
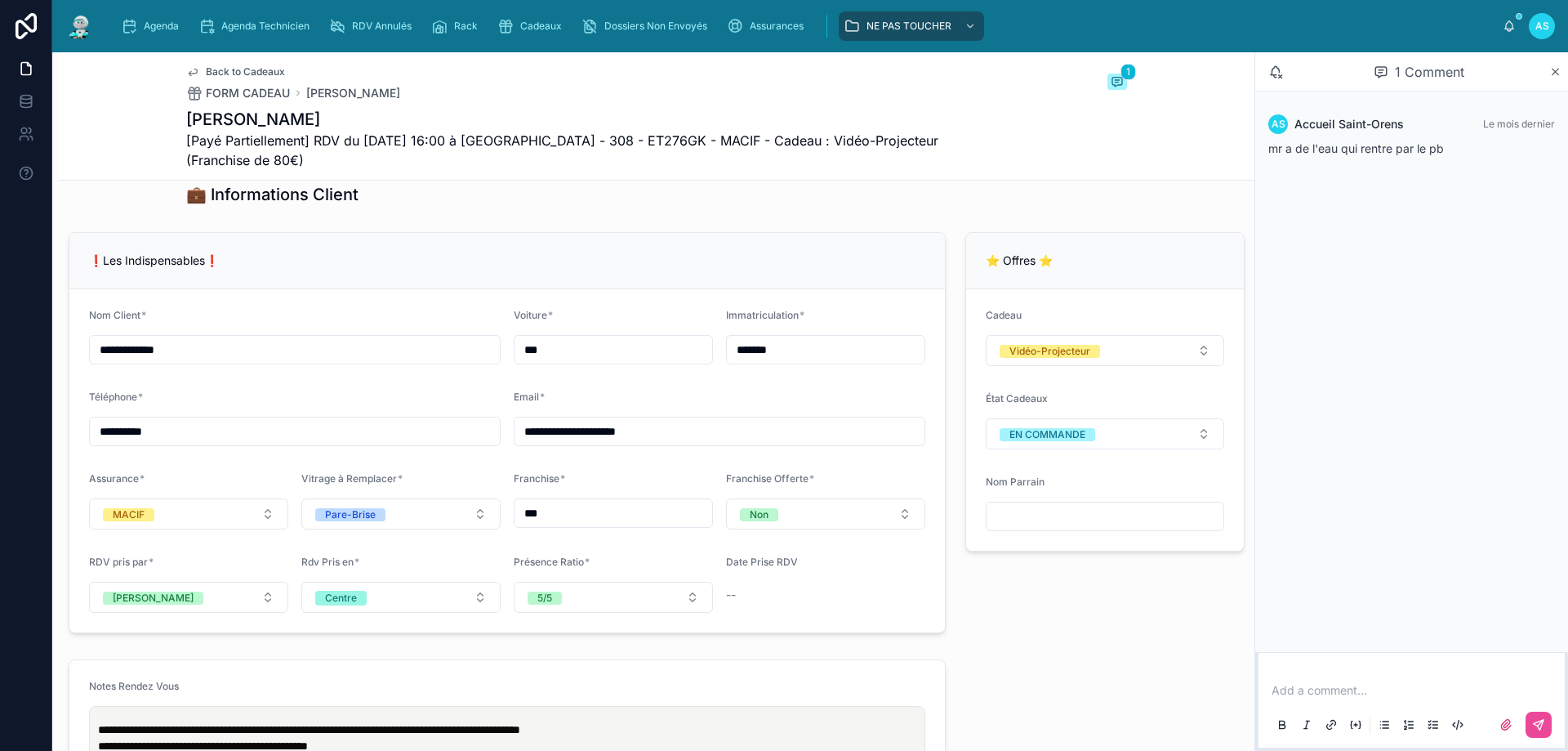
scroll to position [1144, 0]
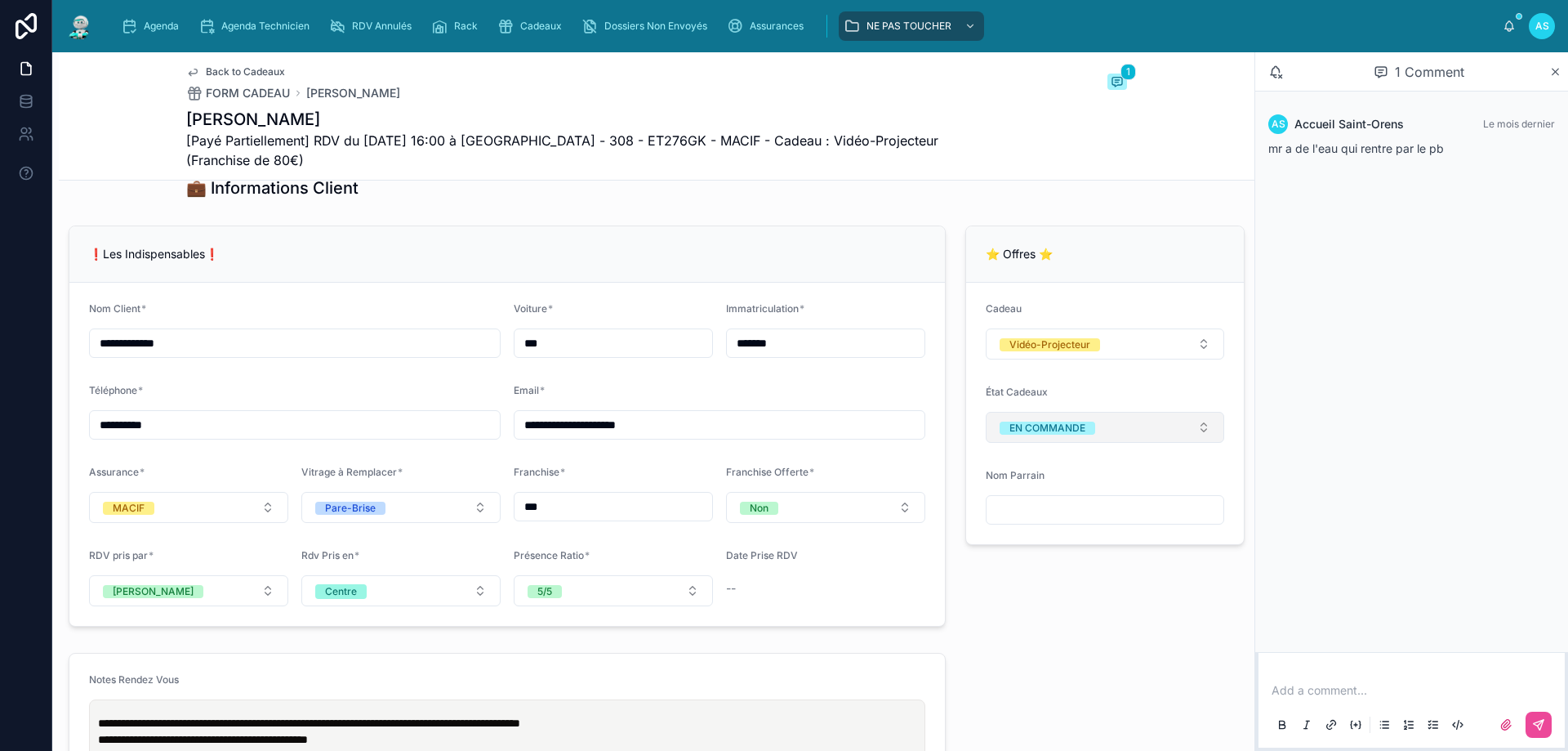
click at [1067, 432] on span "EN COMMANDE" at bounding box center [1047, 427] width 96 height 16
click at [1039, 577] on div "A RECUPERER" at bounding box center [1031, 572] width 67 height 13
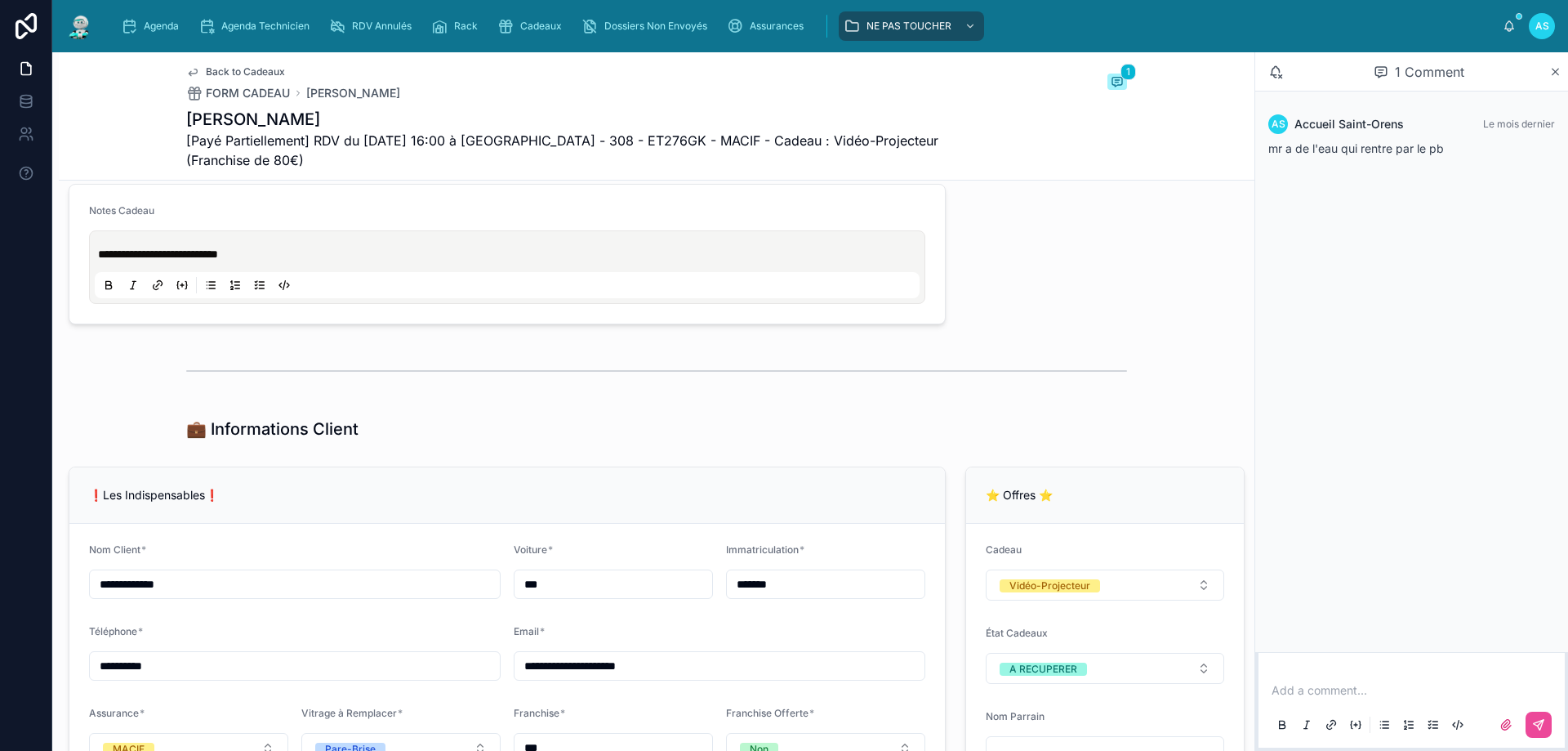
scroll to position [817, 0]
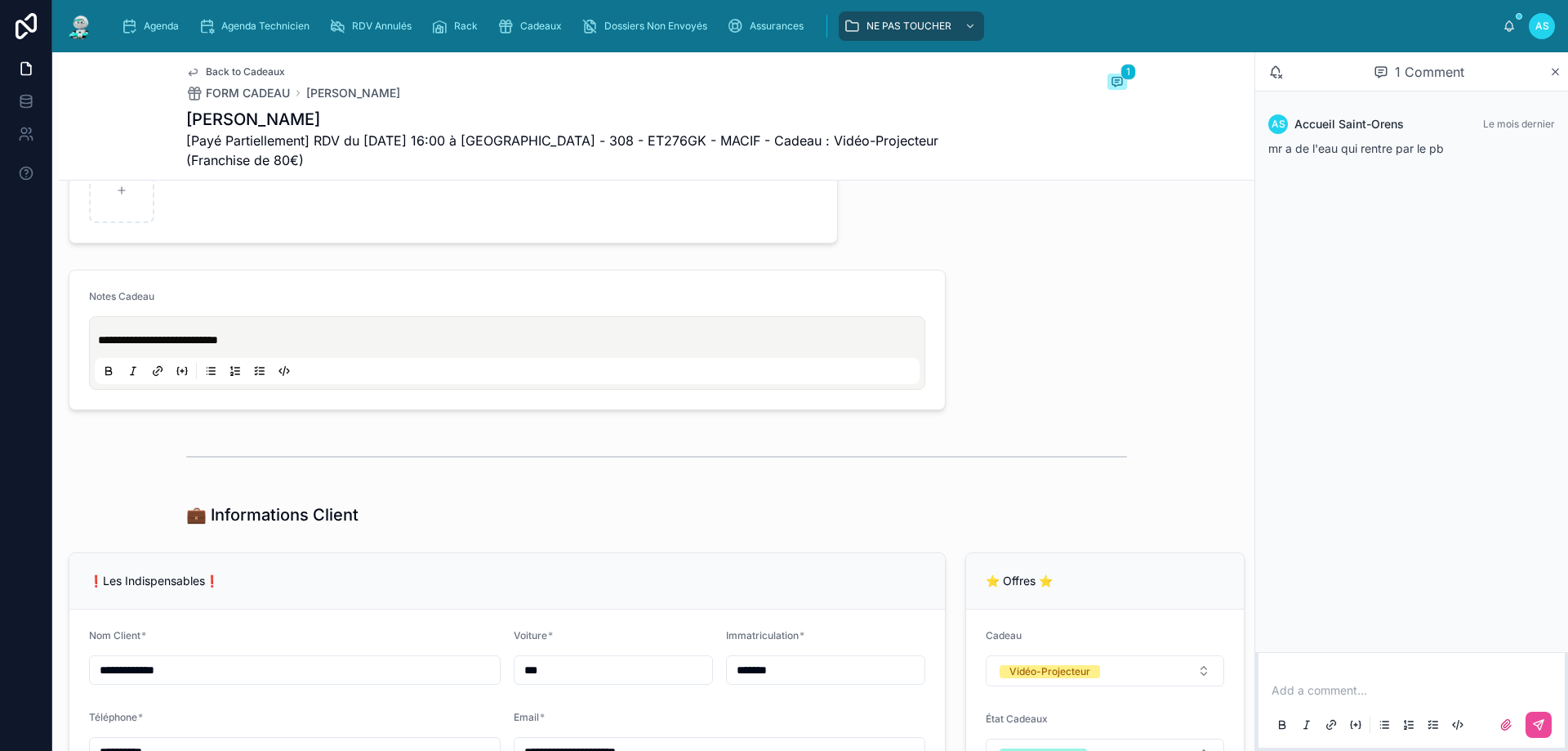
click at [99, 345] on span "**********" at bounding box center [158, 339] width 120 height 11
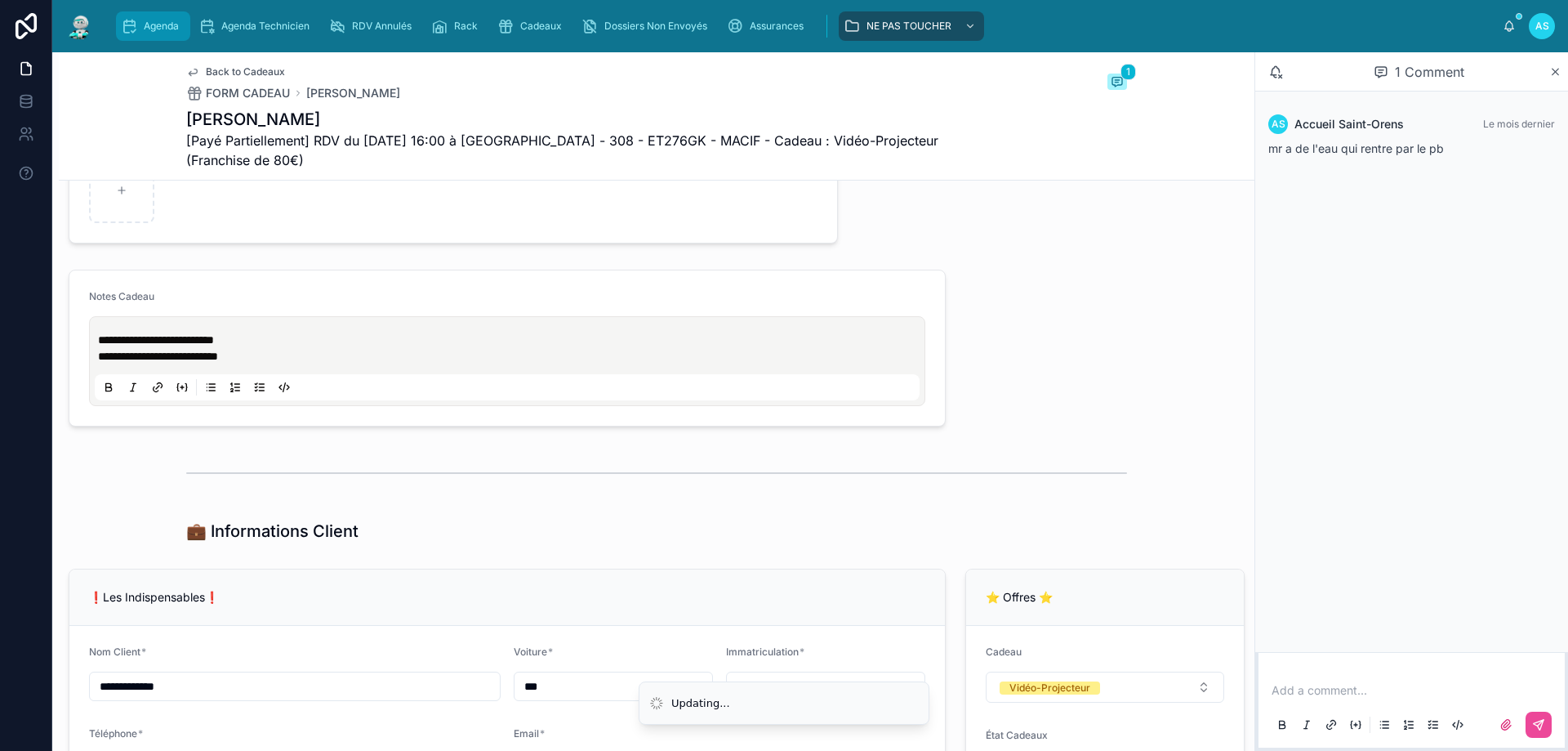
click at [158, 30] on span "Agenda" at bounding box center [161, 26] width 35 height 13
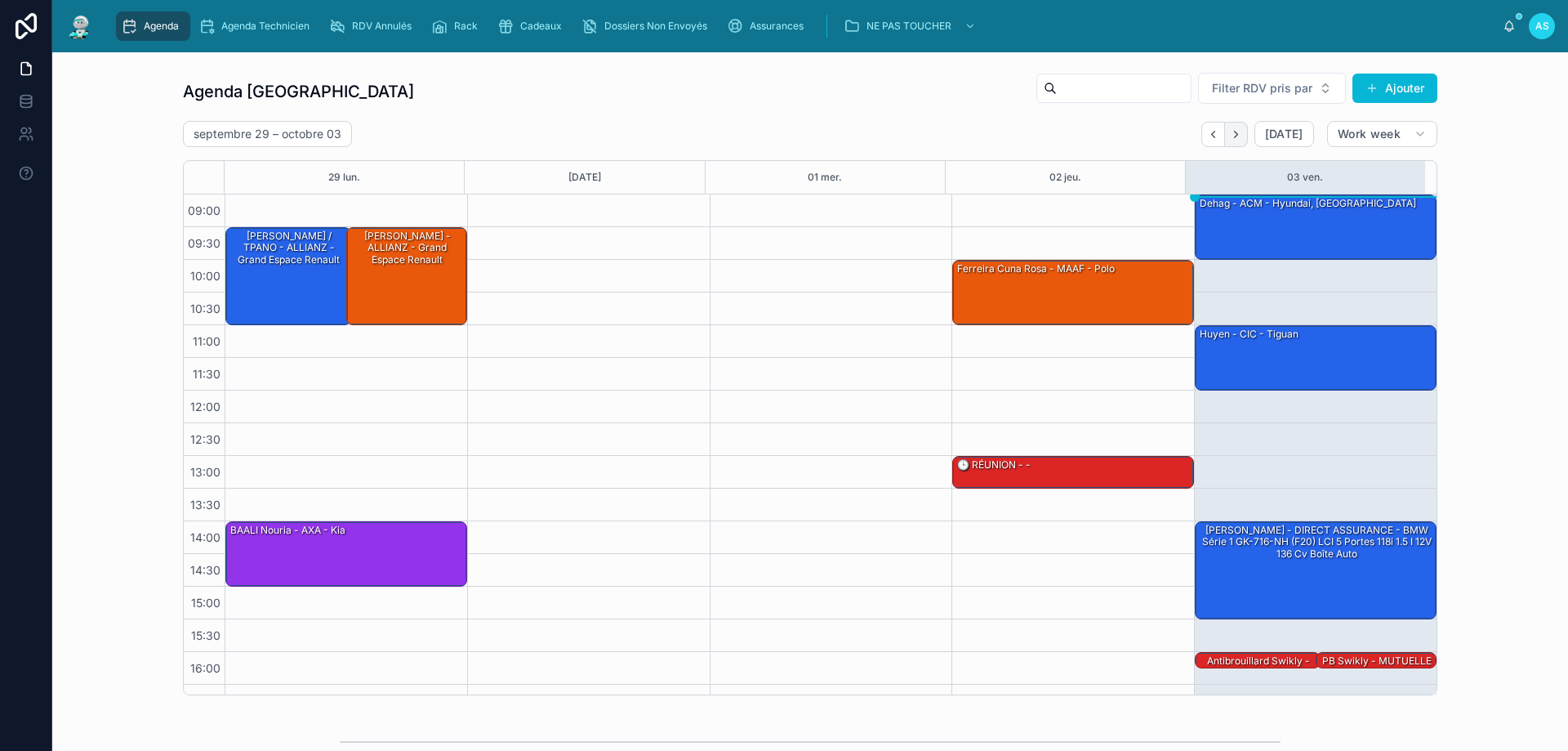
click at [1242, 133] on button "Next" at bounding box center [1236, 133] width 23 height 25
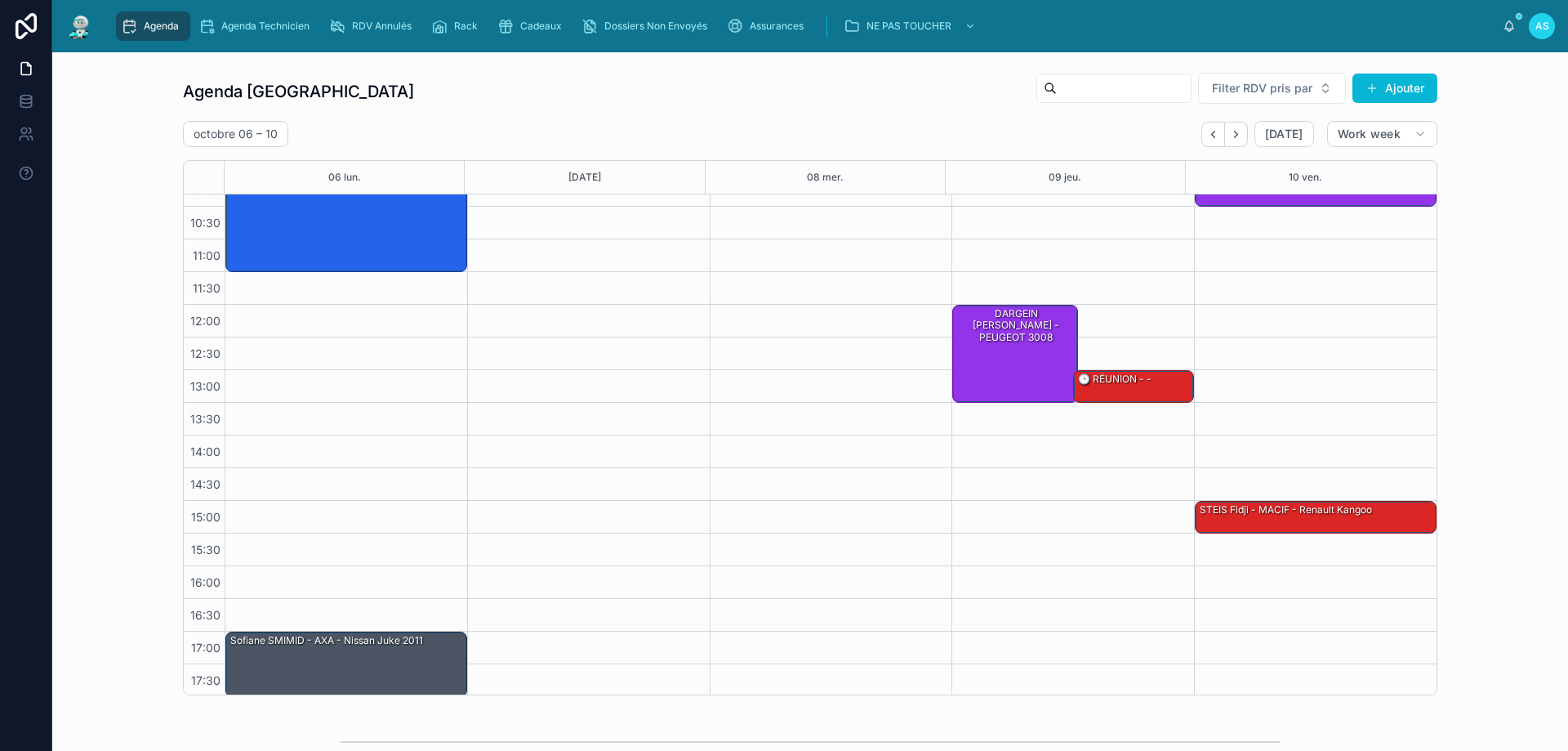
scroll to position [88, 0]
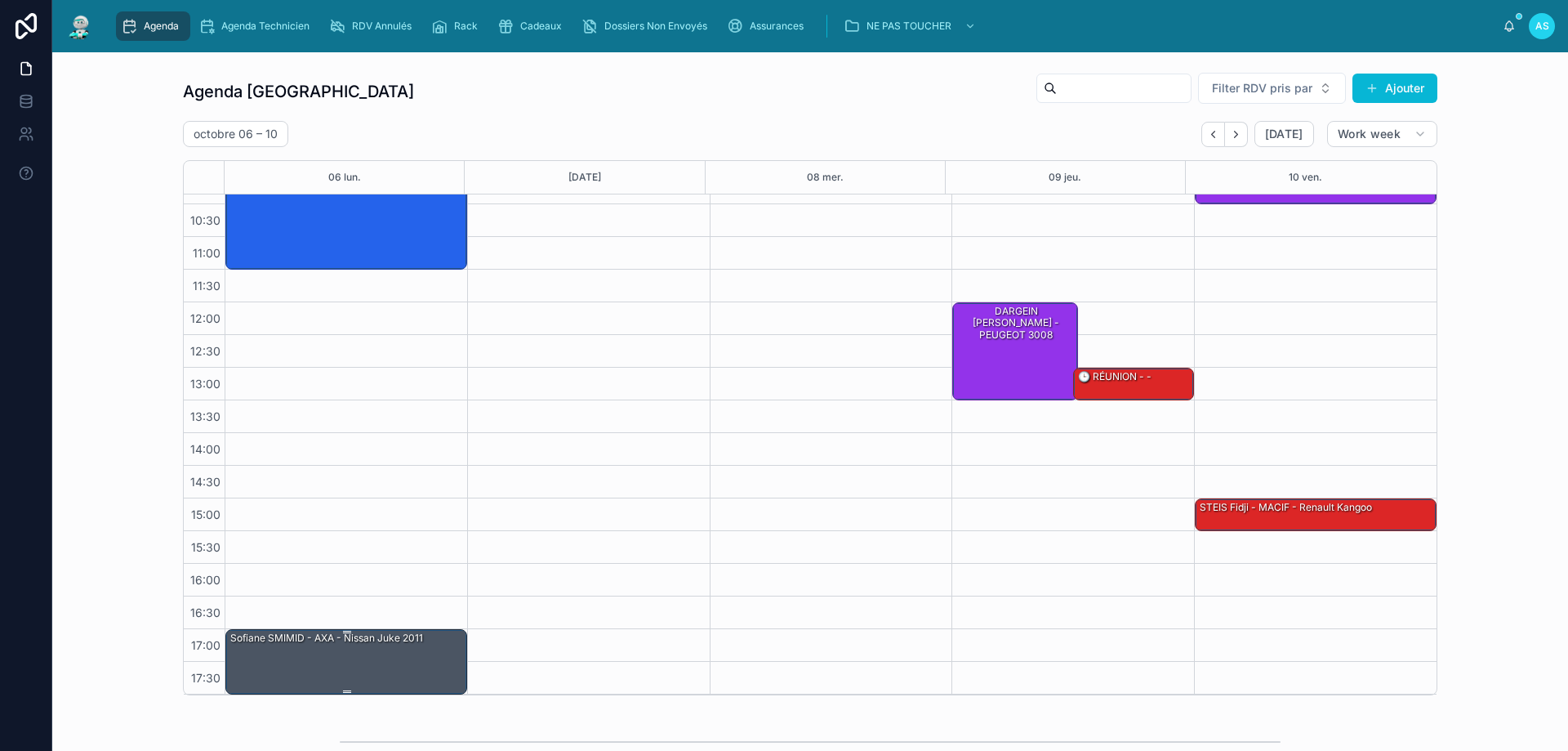
click at [325, 655] on div "Sofiane SMIMID - AXA - Nissan Juke 2011" at bounding box center [347, 661] width 237 height 62
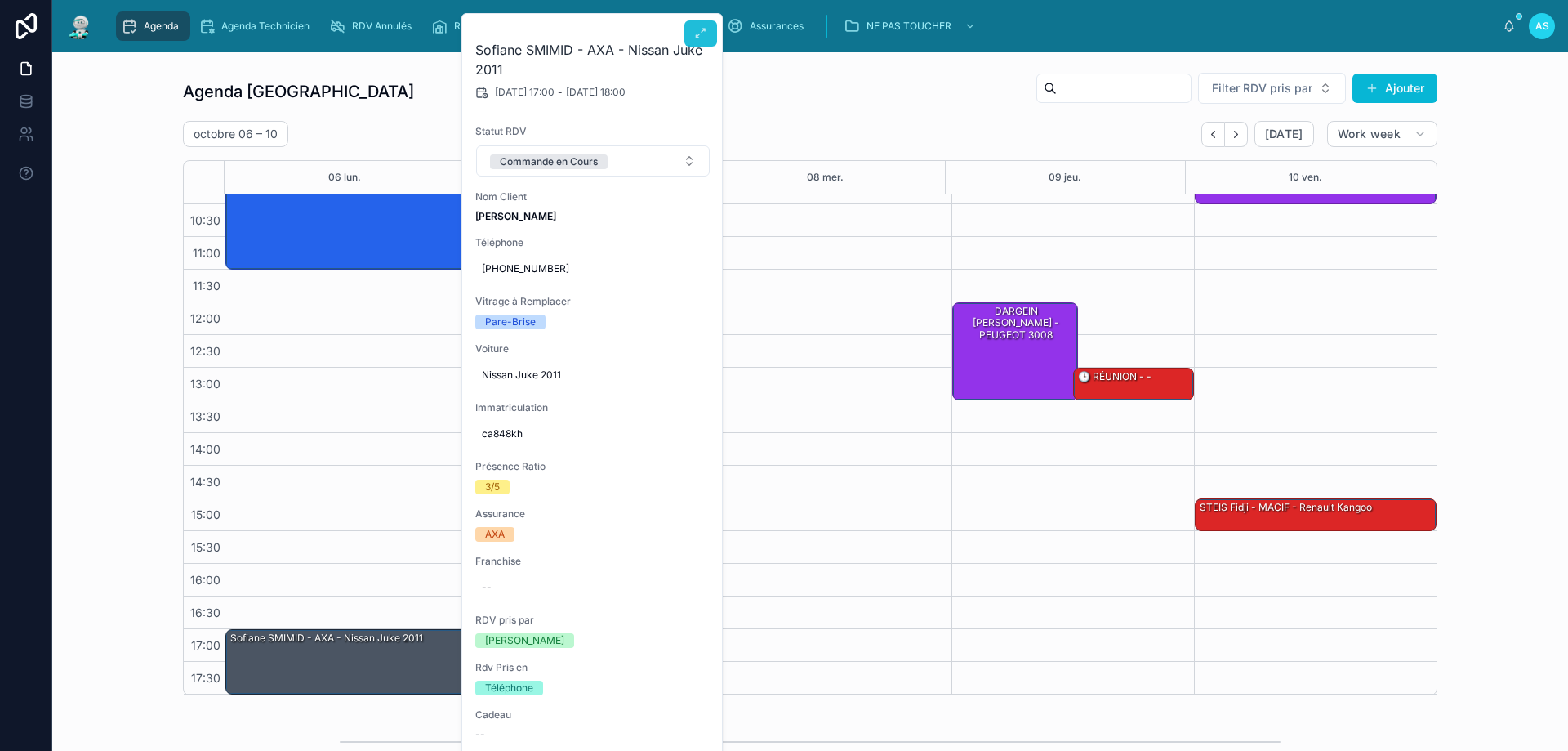
click at [701, 33] on icon at bounding box center [700, 33] width 13 height 13
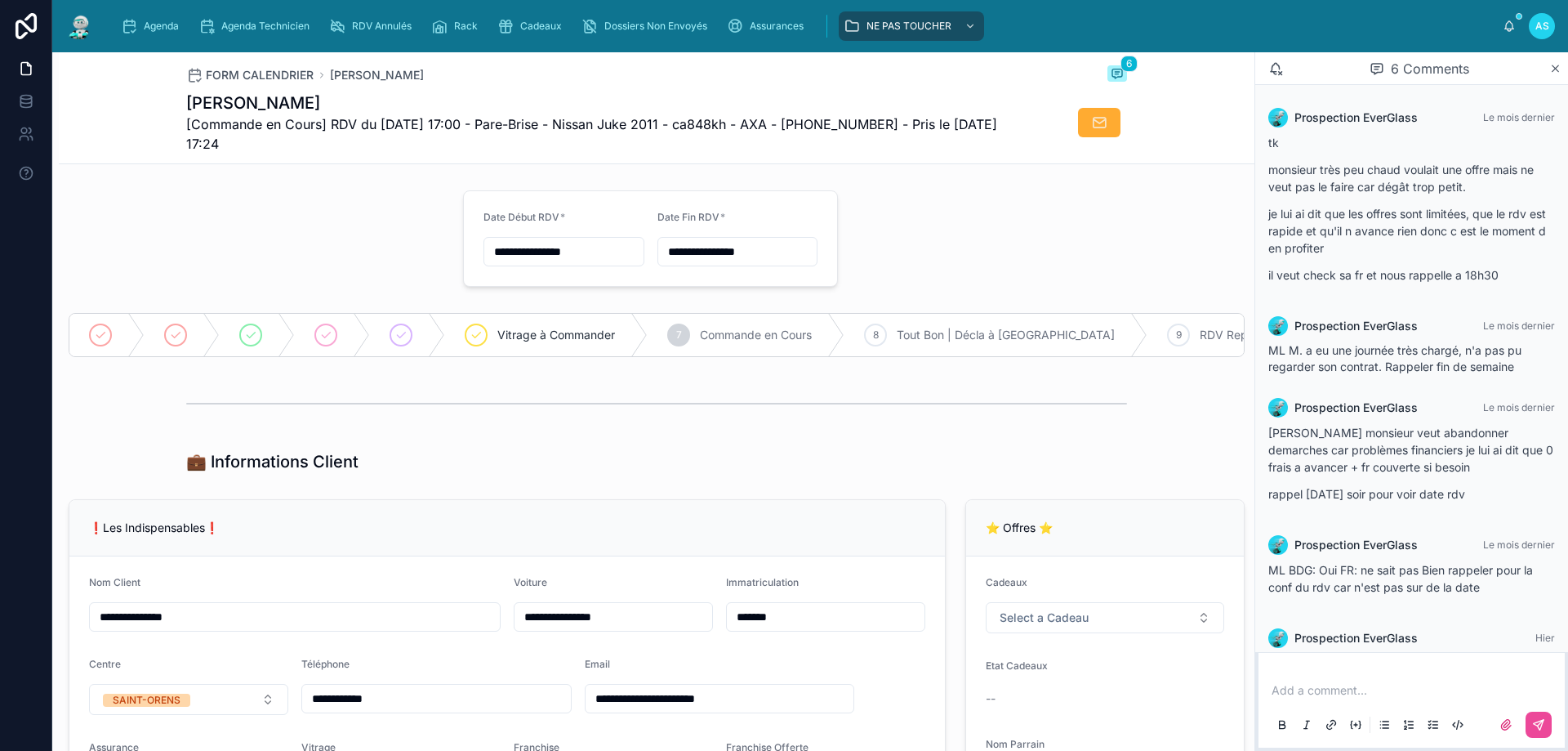
scroll to position [107, 0]
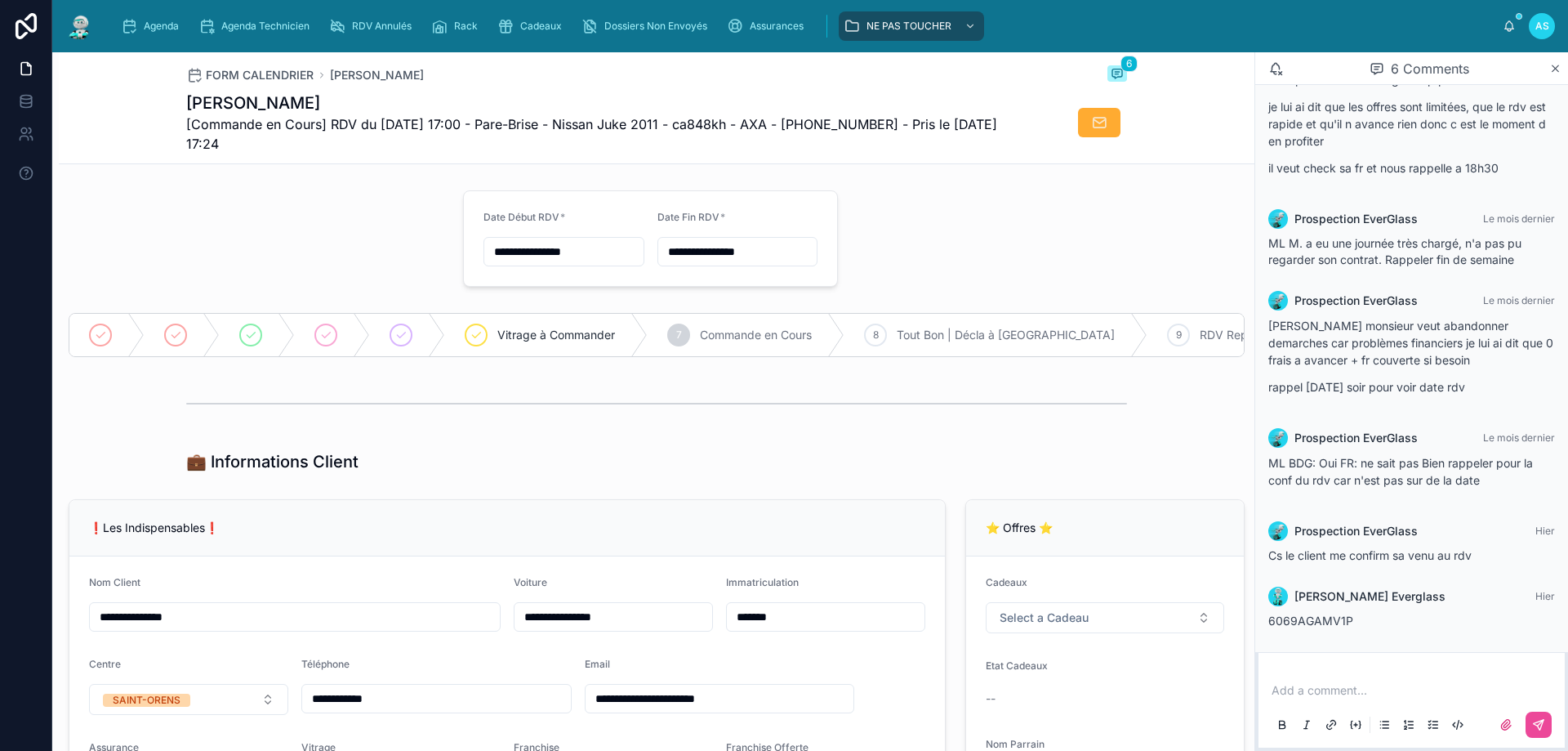
drag, startPoint x: 701, startPoint y: 33, endPoint x: 1122, endPoint y: 438, distance: 584.2
click at [1122, 431] on div at bounding box center [656, 403] width 1196 height 54
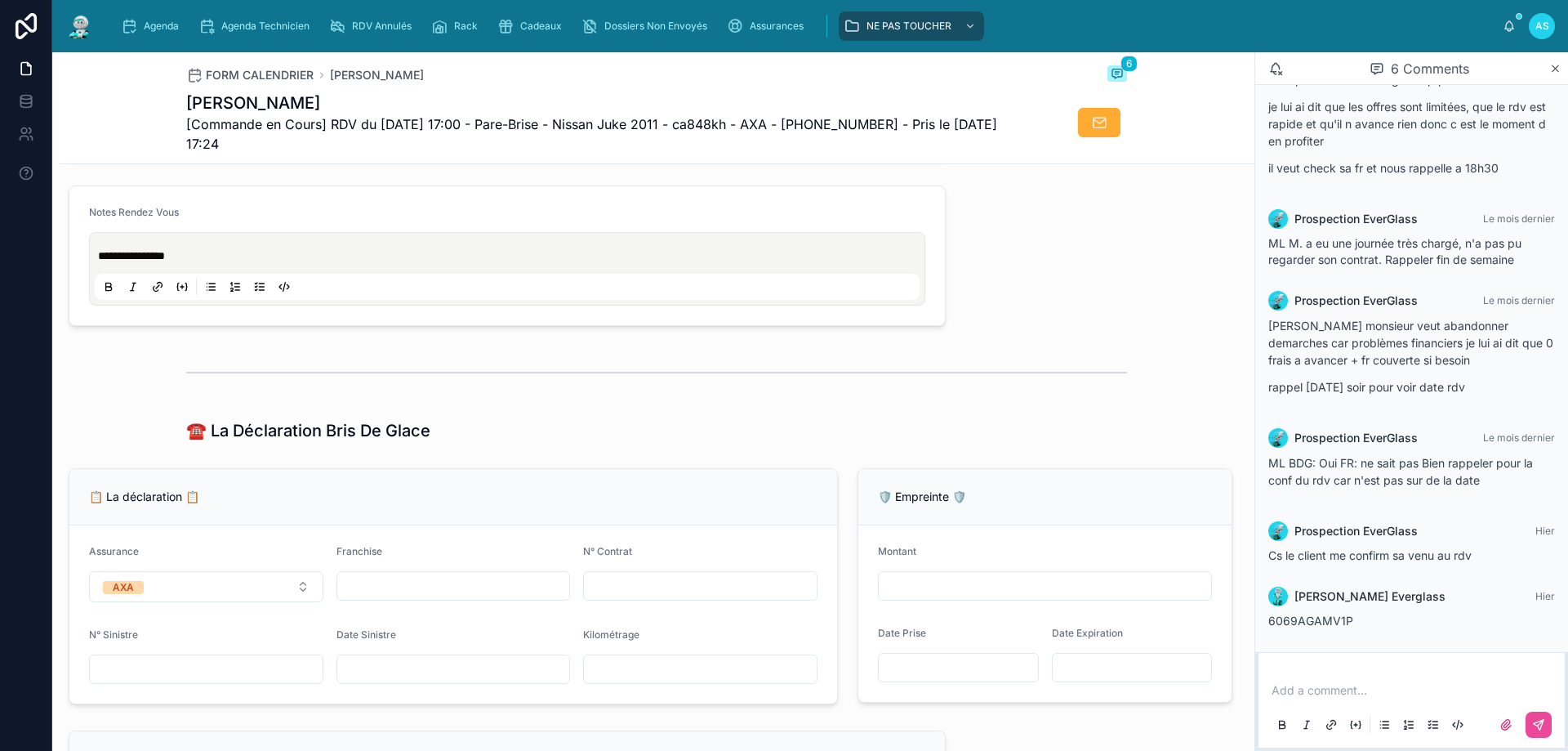
scroll to position [735, 0]
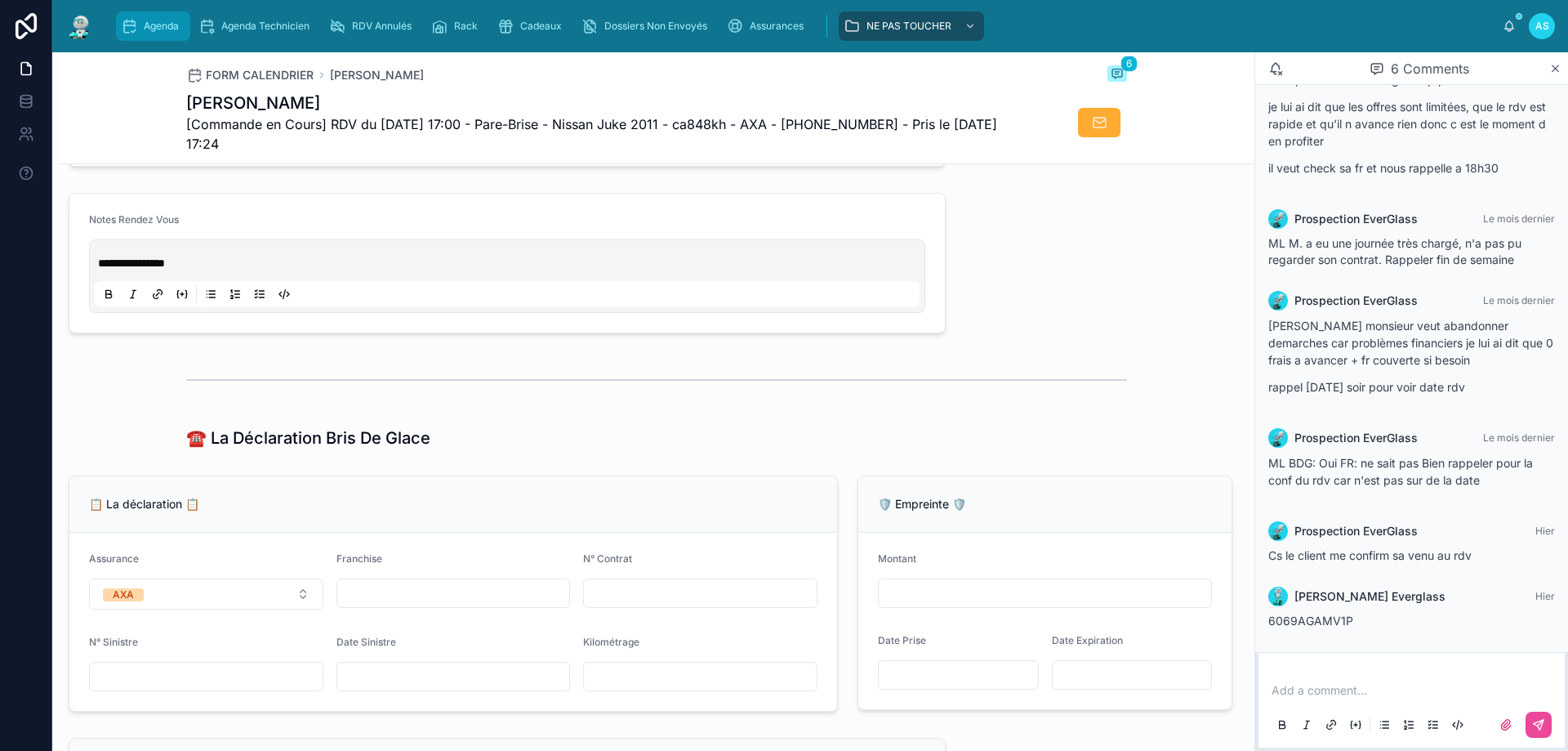
click at [136, 24] on icon "scrollable content" at bounding box center [128, 26] width 16 height 16
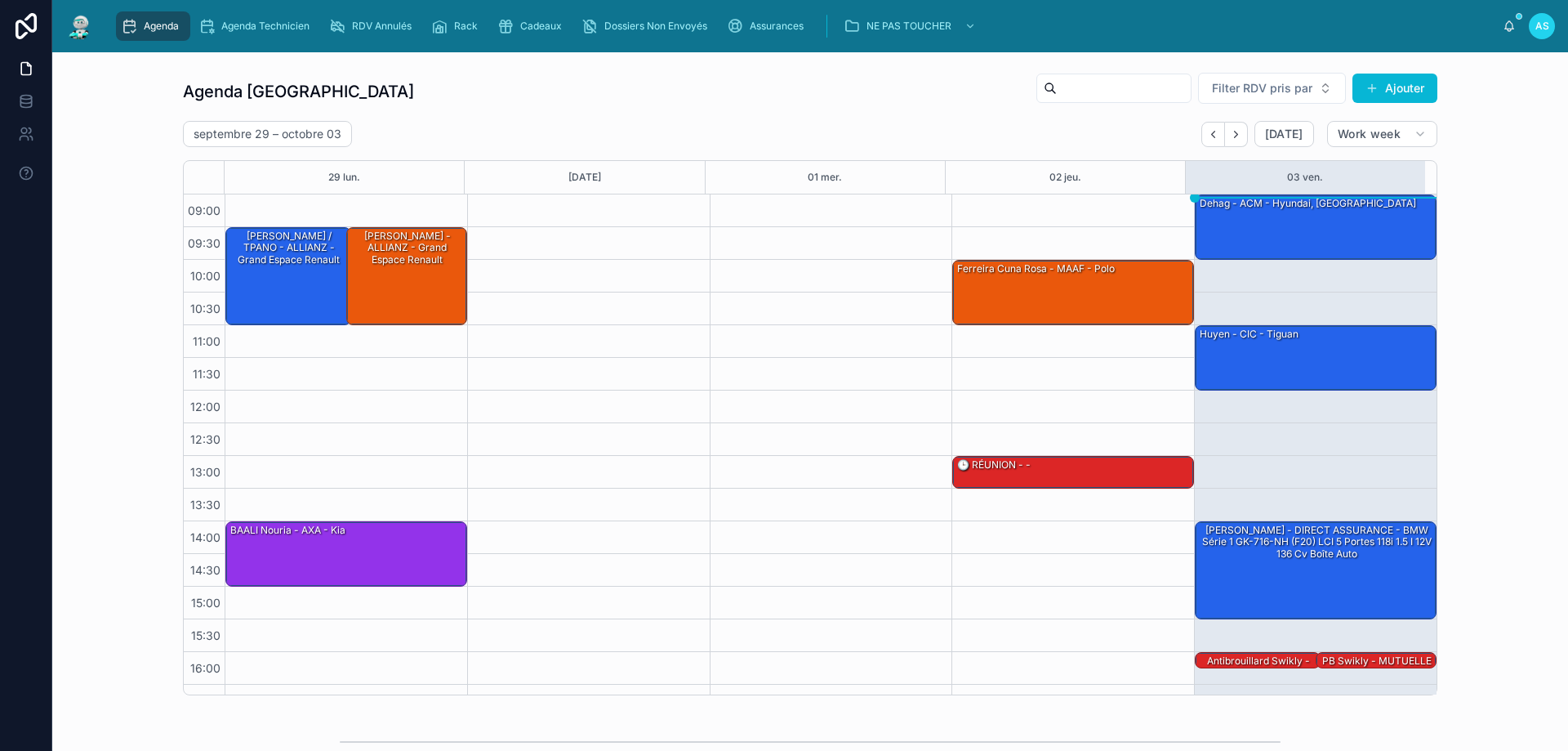
scroll to position [88, 0]
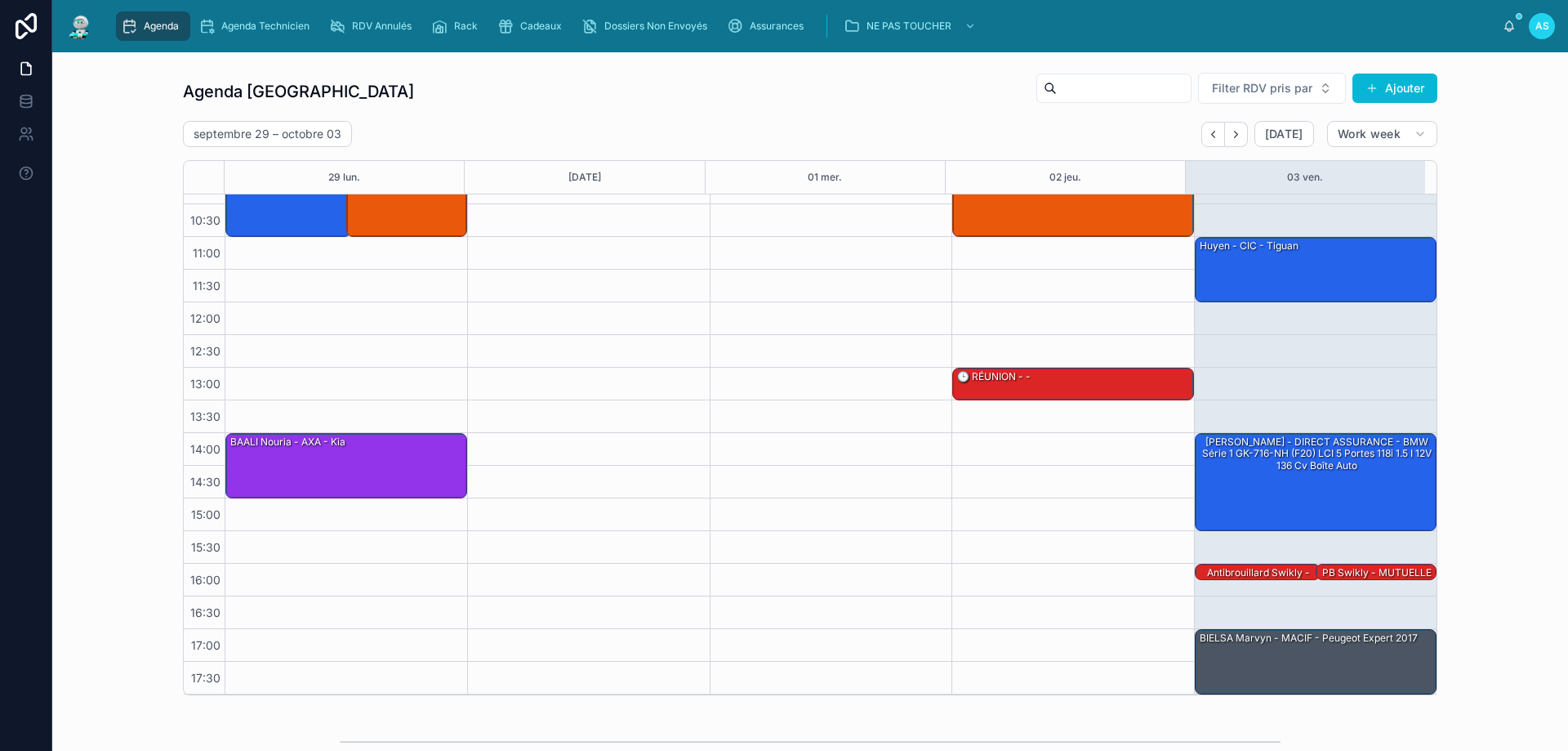
drag, startPoint x: 693, startPoint y: 312, endPoint x: 51, endPoint y: 355, distance: 643.4
click at [51, 355] on div at bounding box center [26, 376] width 53 height 751
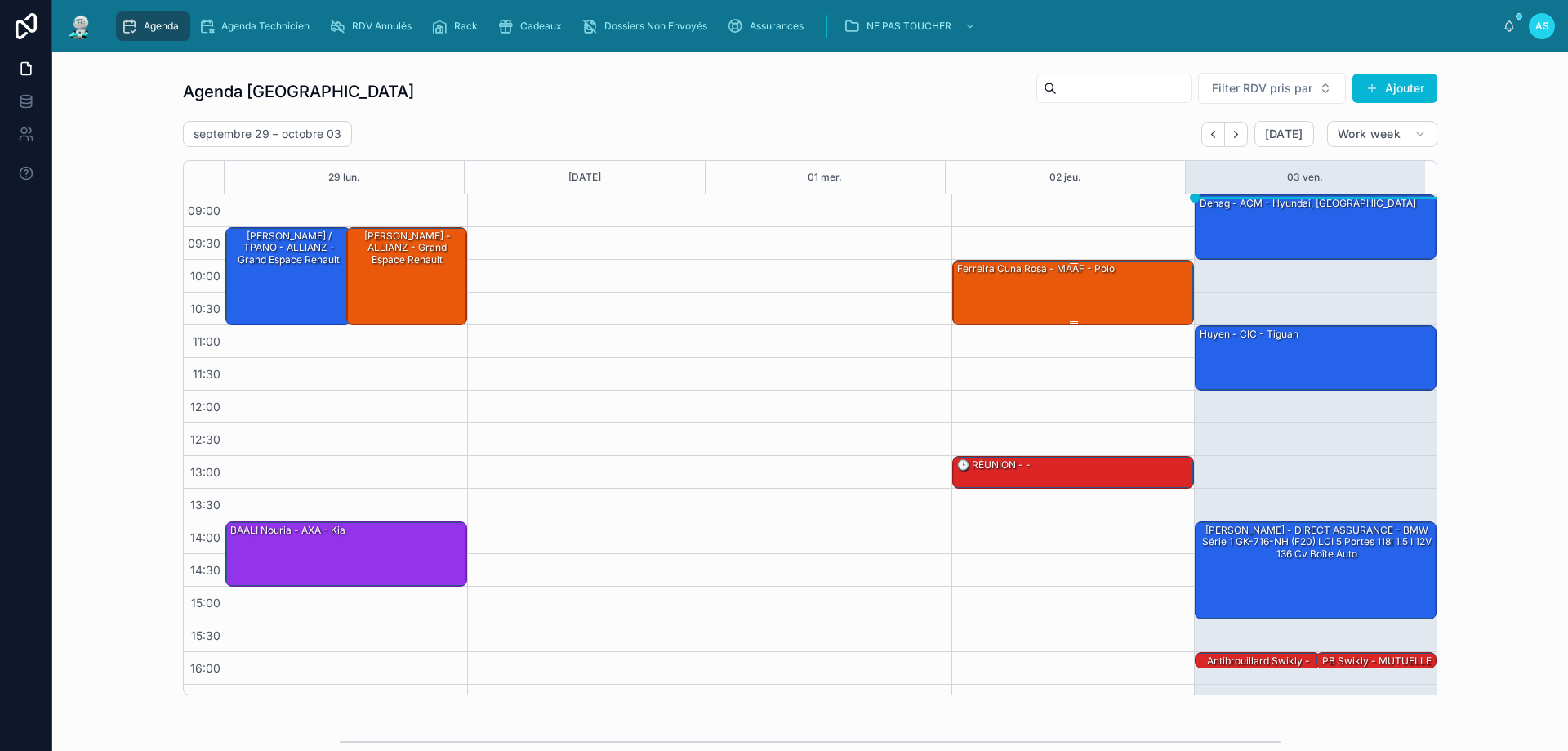
click at [982, 263] on div at bounding box center [1074, 263] width 237 height 3
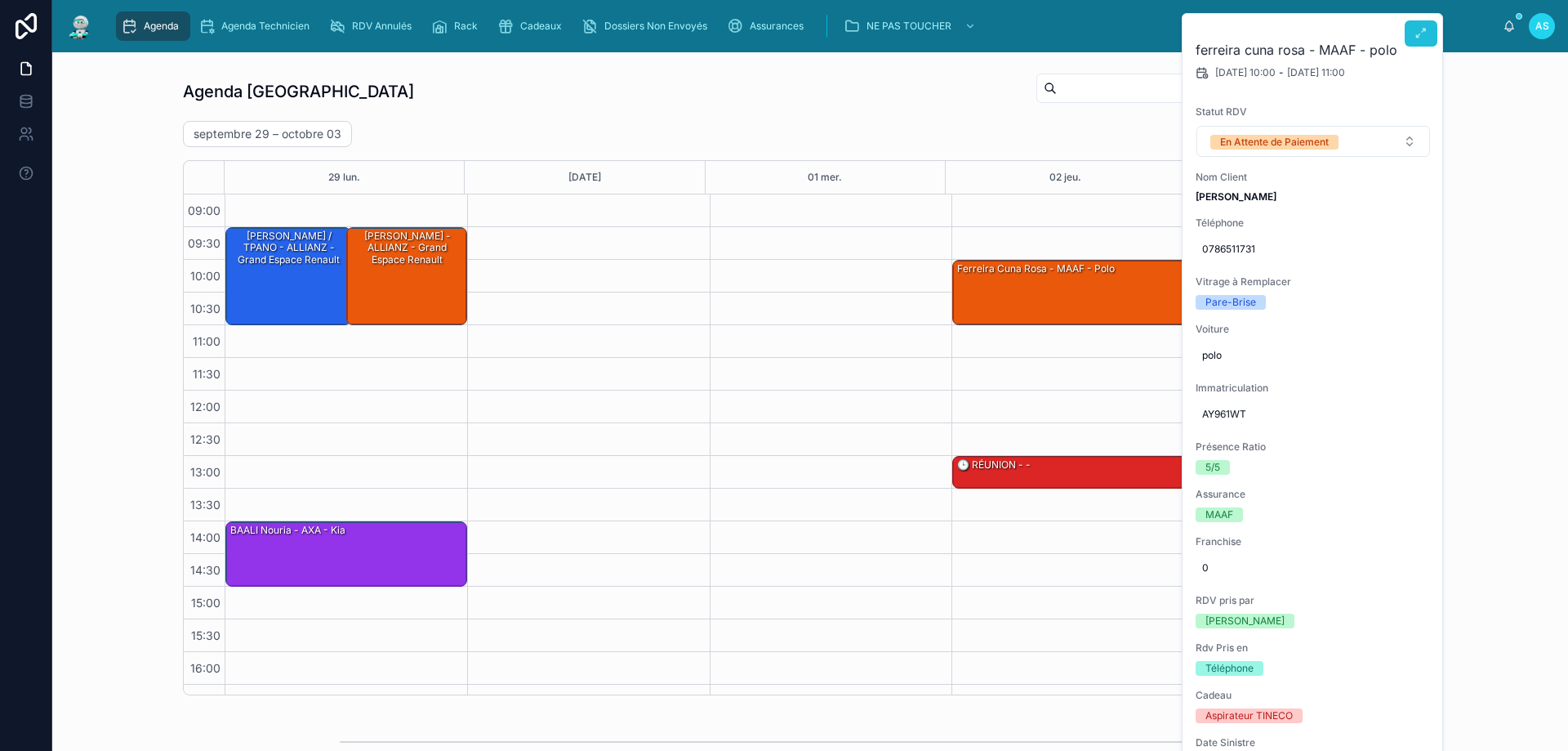
click at [1422, 41] on button at bounding box center [1422, 34] width 33 height 26
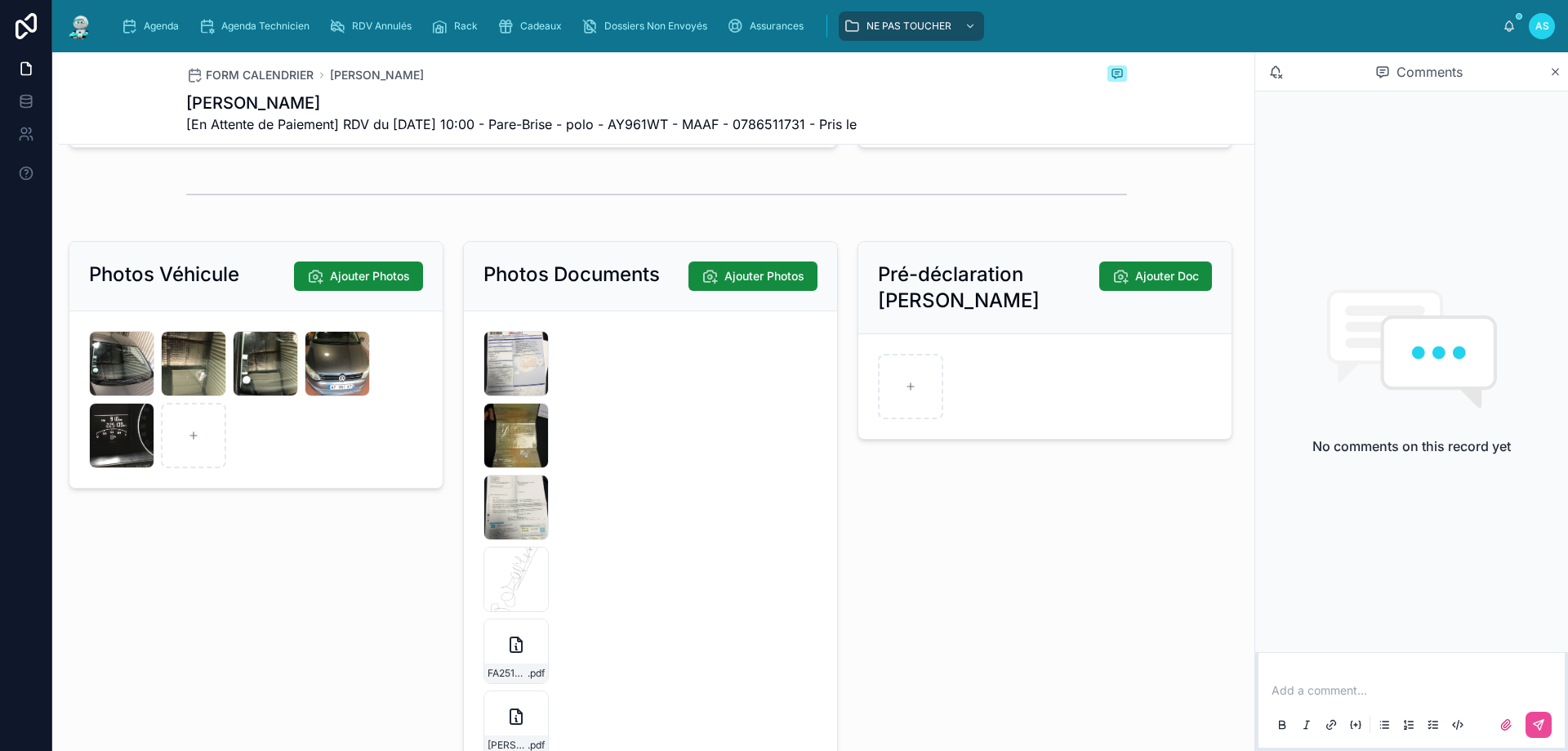
scroll to position [2206, 0]
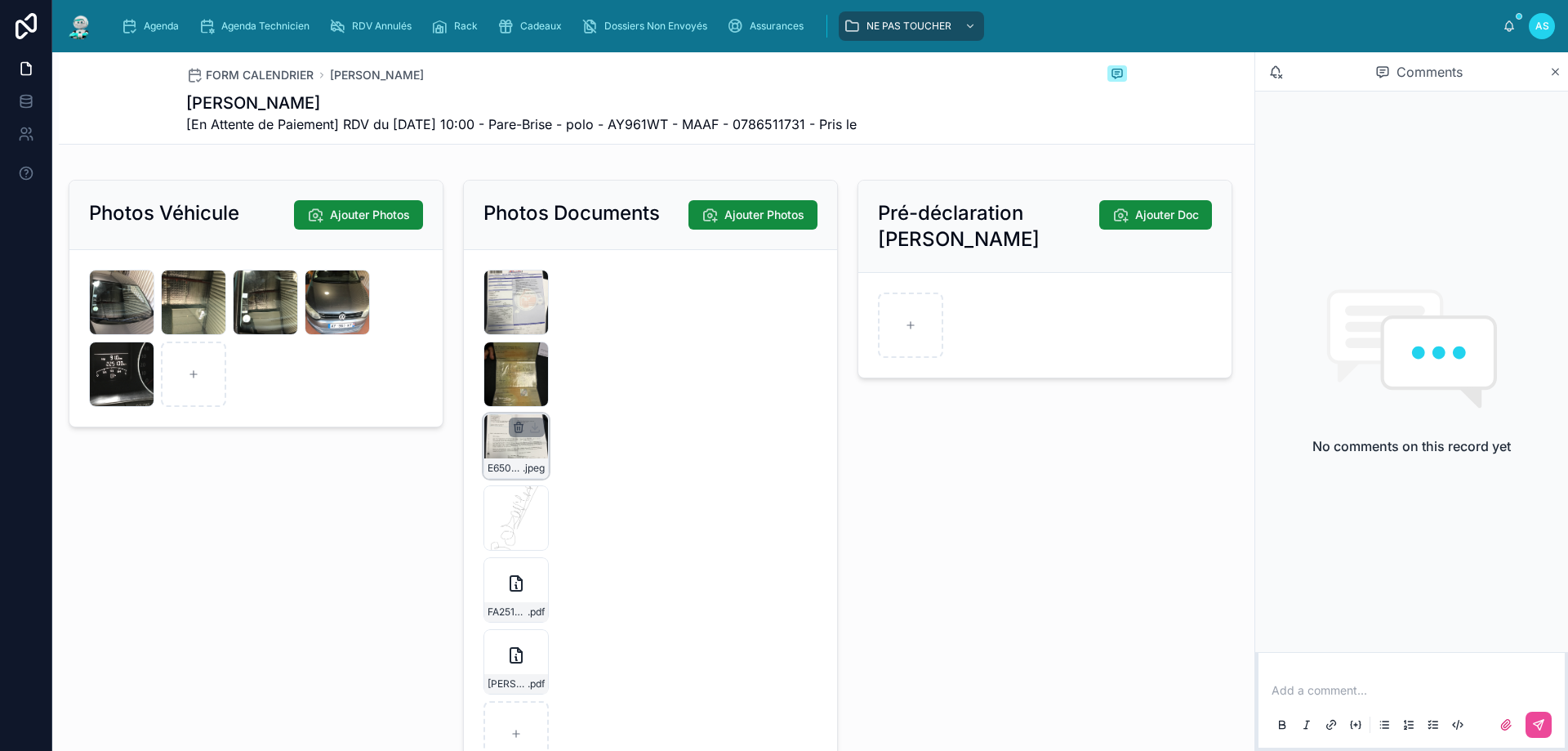
click at [519, 430] on icon "button" at bounding box center [519, 428] width 0 height 3
click at [548, 415] on icon "button" at bounding box center [548, 411] width 8 height 8
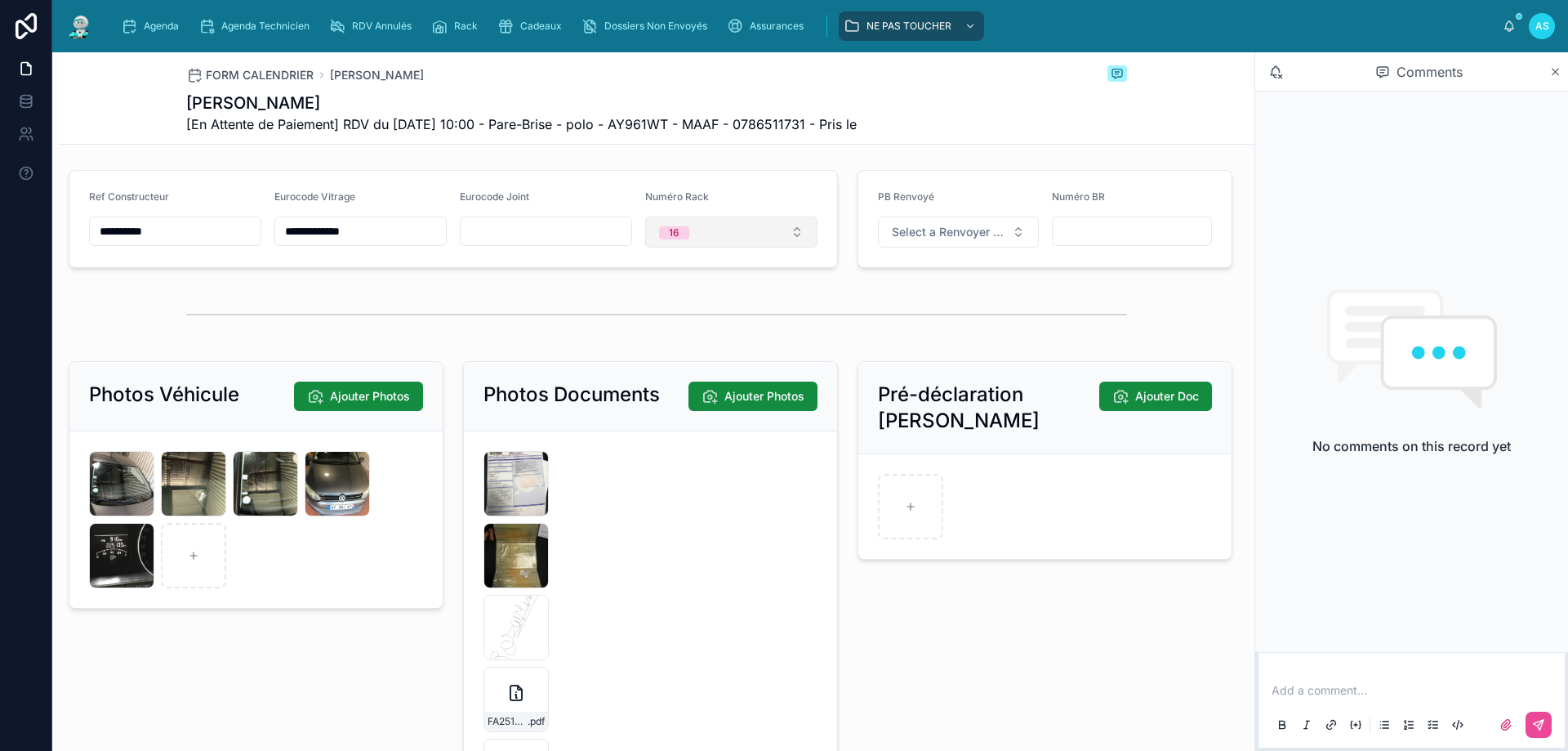
scroll to position [2043, 0]
